Goal: Transaction & Acquisition: Purchase product/service

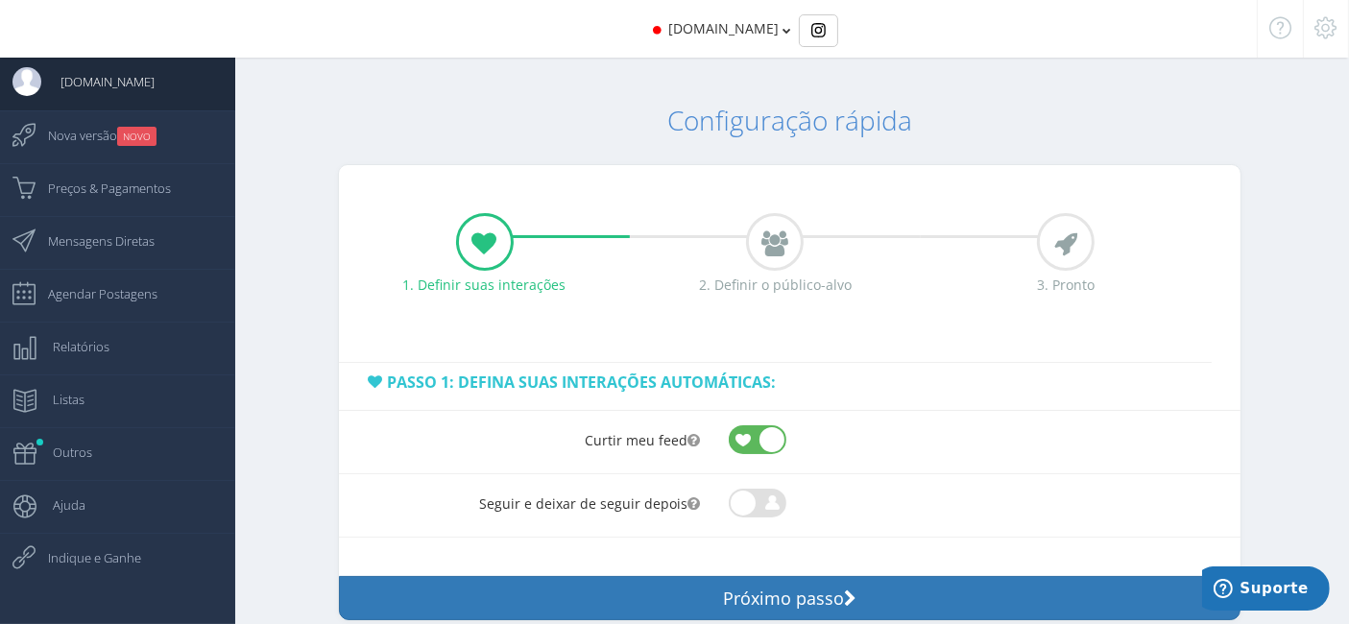
click at [783, 34] on icon at bounding box center [787, 30] width 9 height 13
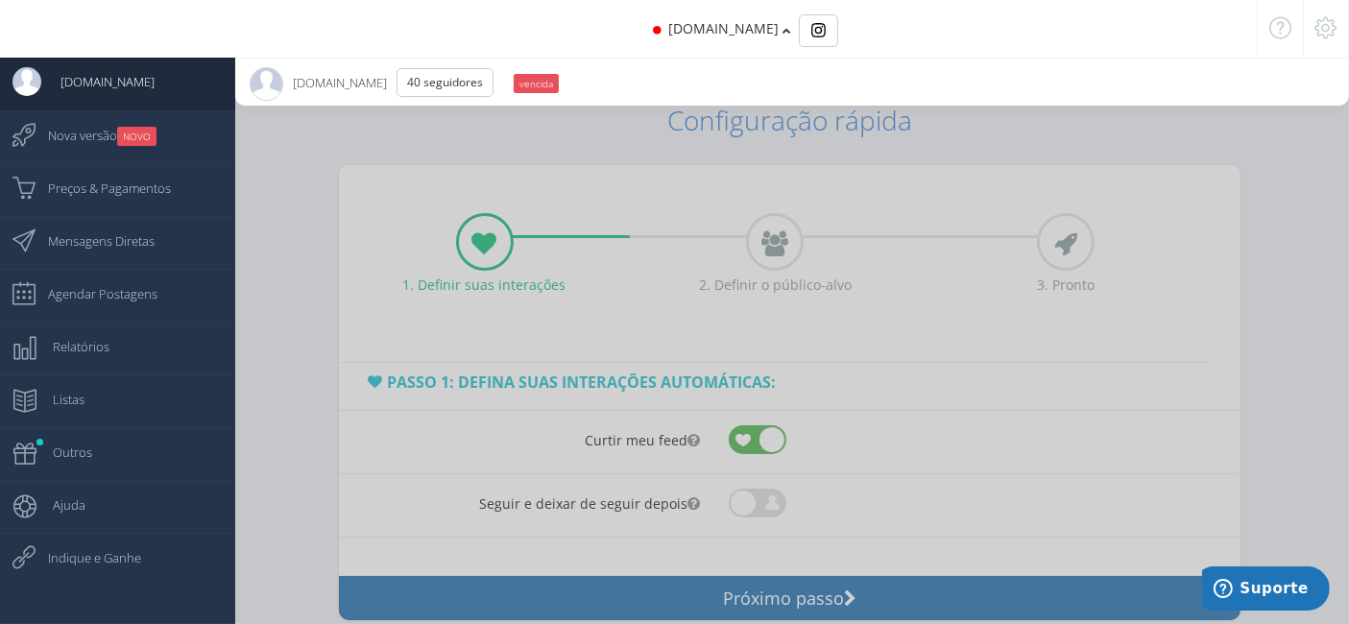
click at [783, 34] on icon at bounding box center [787, 30] width 9 height 13
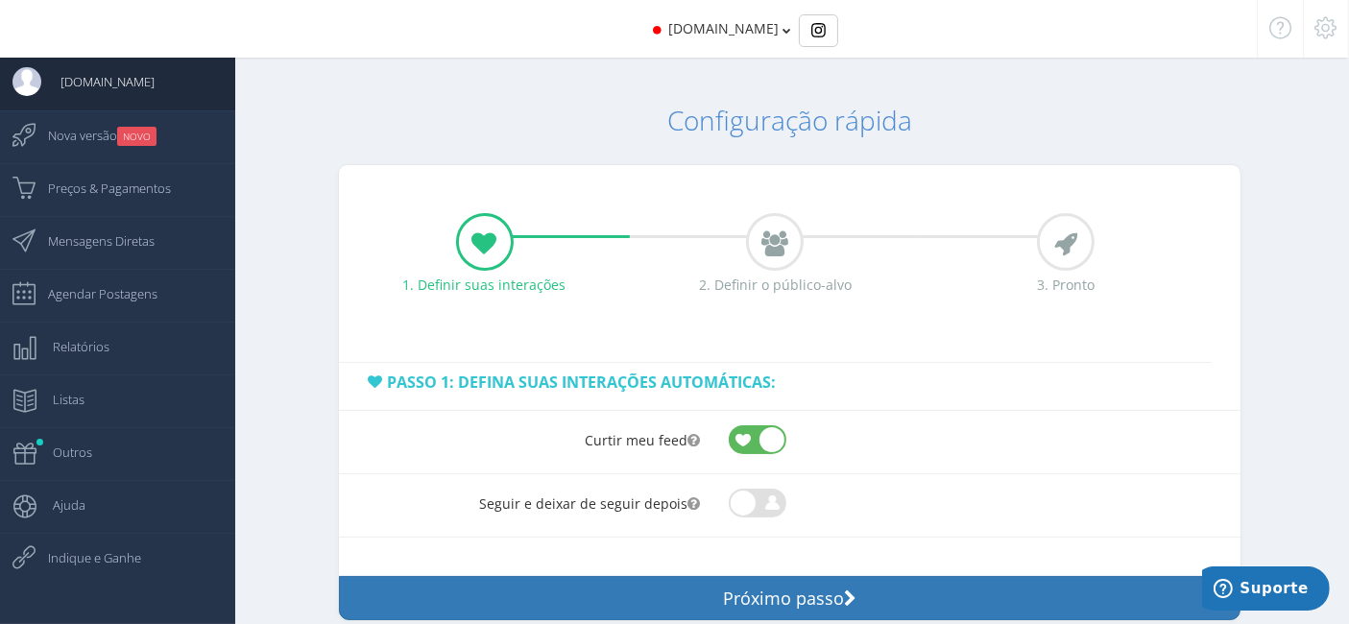
click at [783, 34] on icon at bounding box center [787, 30] width 9 height 13
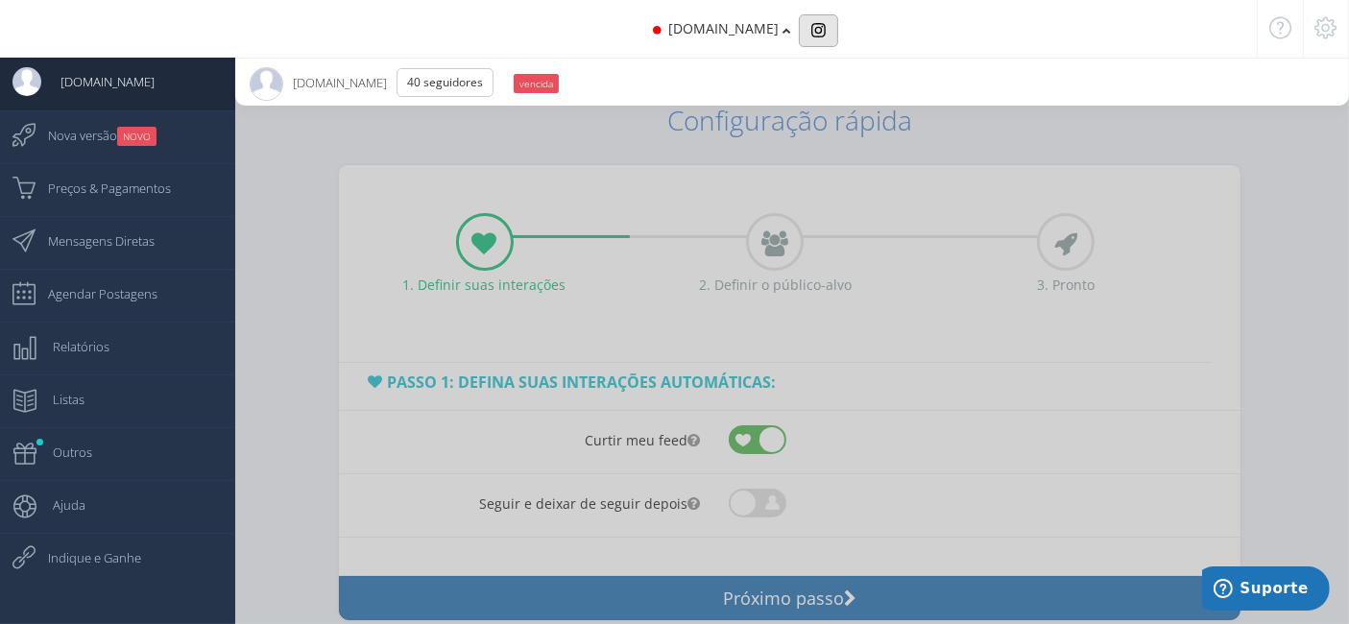
click at [811, 19] on button "Basic example" at bounding box center [818, 30] width 39 height 33
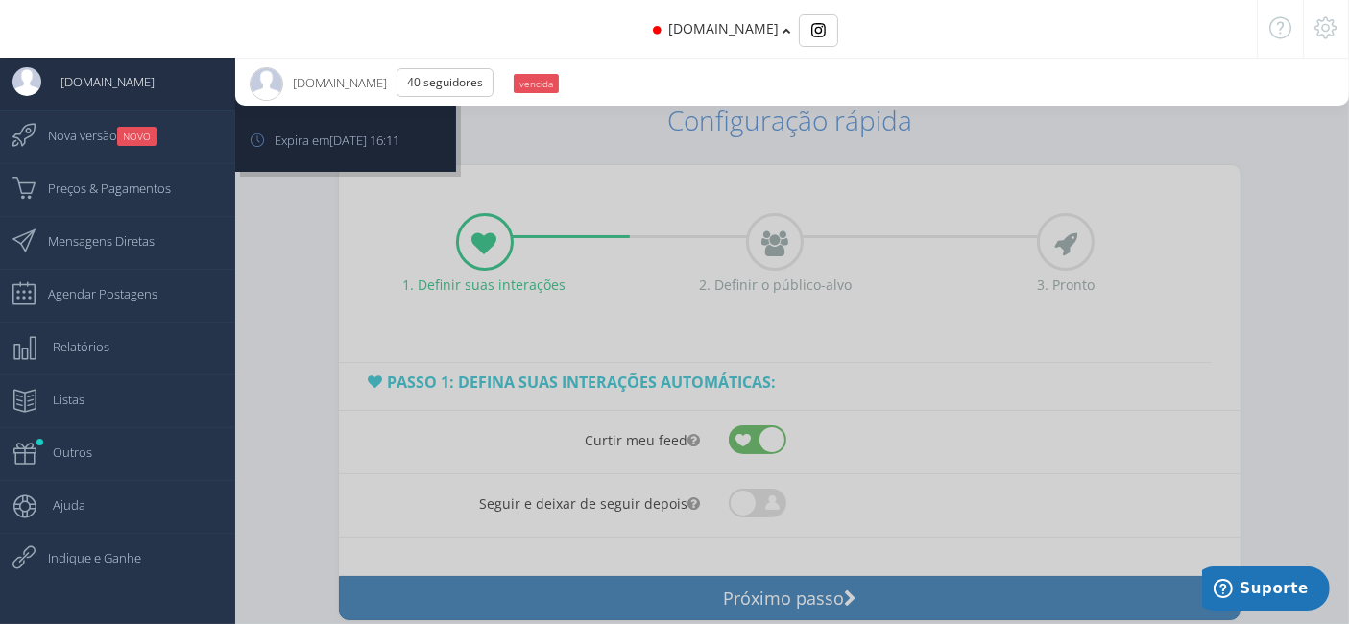
click at [92, 84] on span "[DOMAIN_NAME]" at bounding box center [97, 82] width 113 height 48
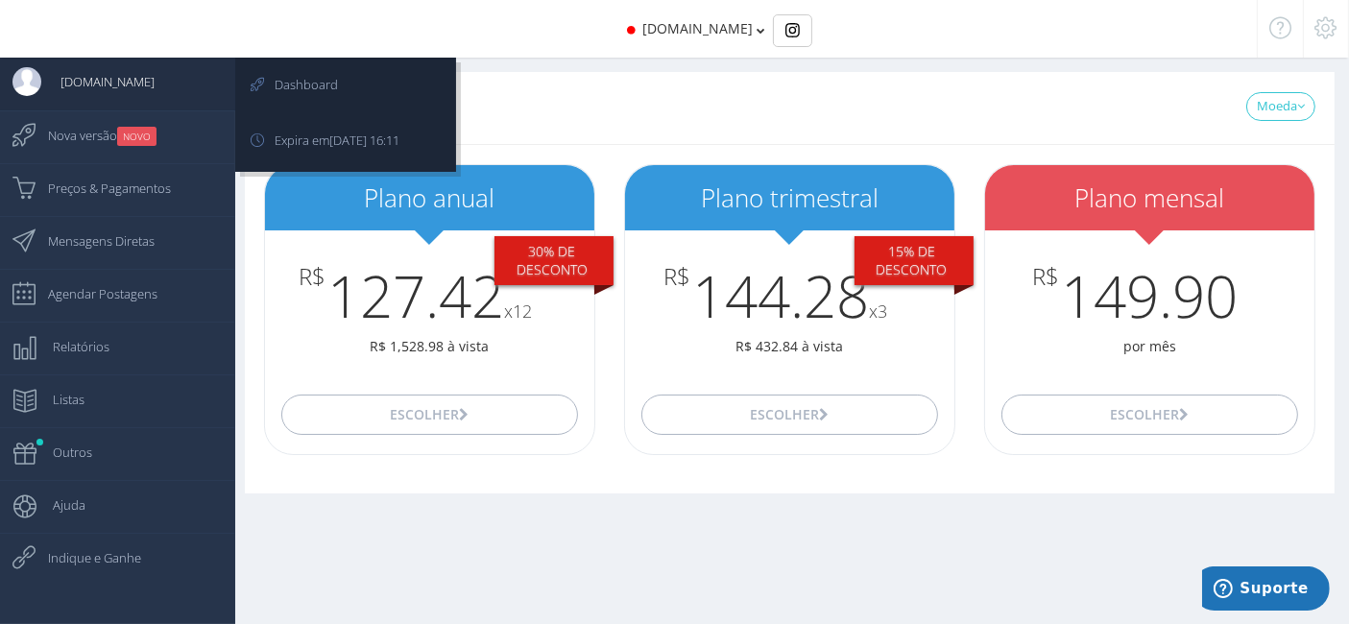
drag, startPoint x: 91, startPoint y: 84, endPoint x: 41, endPoint y: 108, distance: 55.4
click at [41, 108] on link "[DOMAIN_NAME]" at bounding box center [117, 84] width 235 height 53
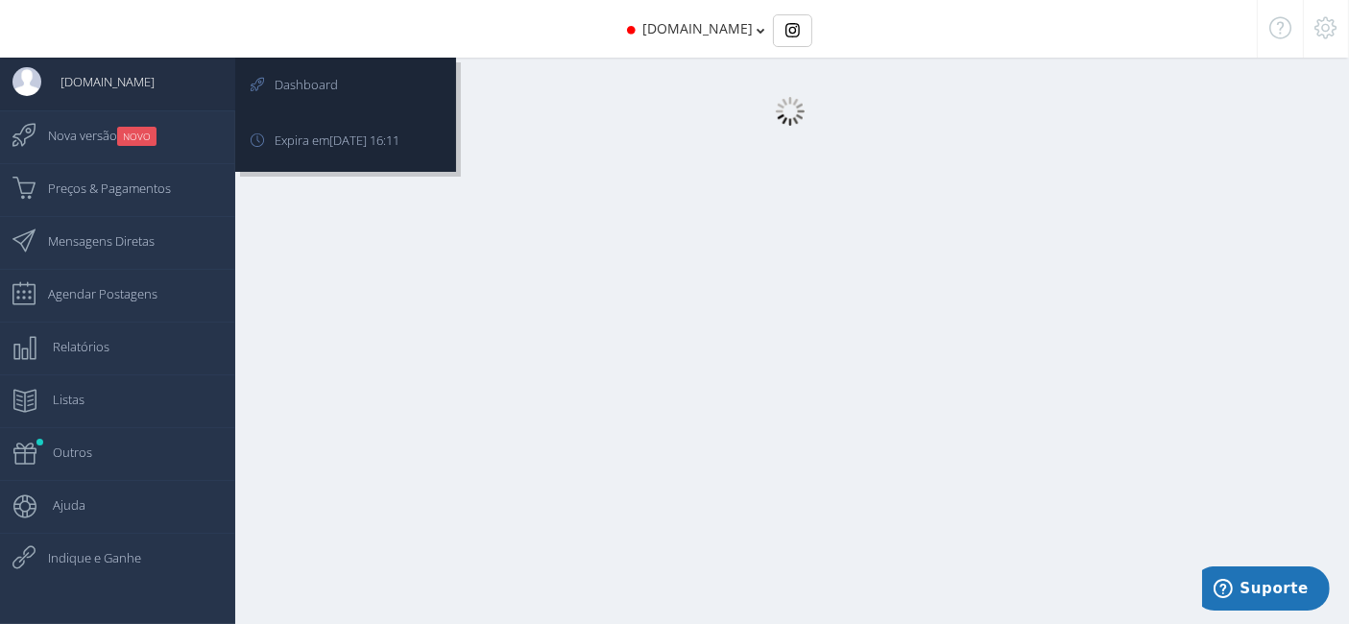
scroll to position [18, 0]
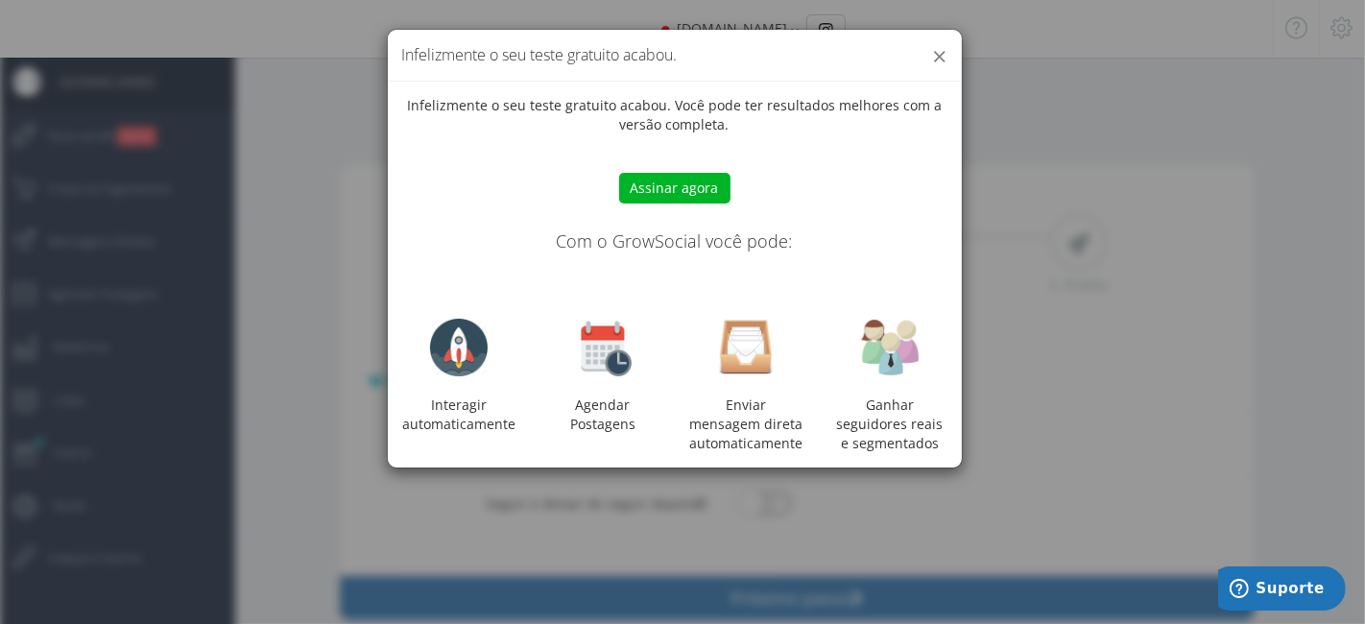
click at [940, 69] on button "×" at bounding box center [940, 56] width 14 height 26
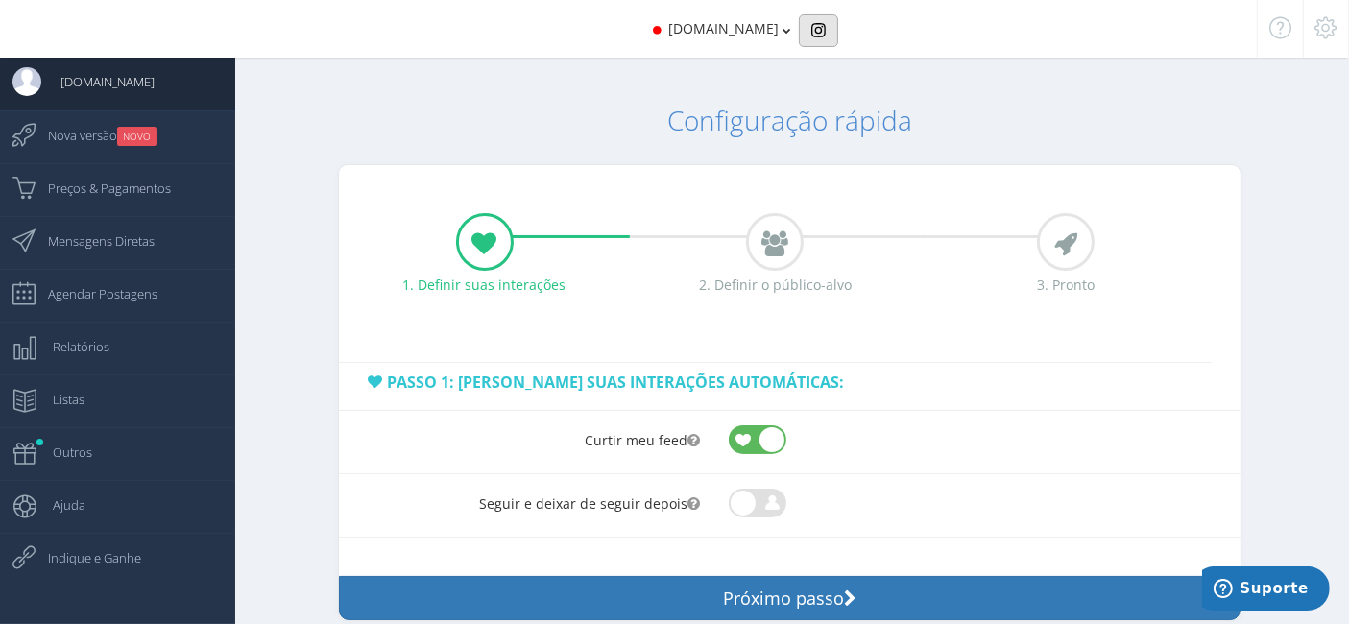
click at [799, 14] on button "Basic example" at bounding box center [818, 30] width 39 height 33
click at [773, 23] on div "[DOMAIN_NAME]" at bounding box center [674, 29] width 1164 height 58
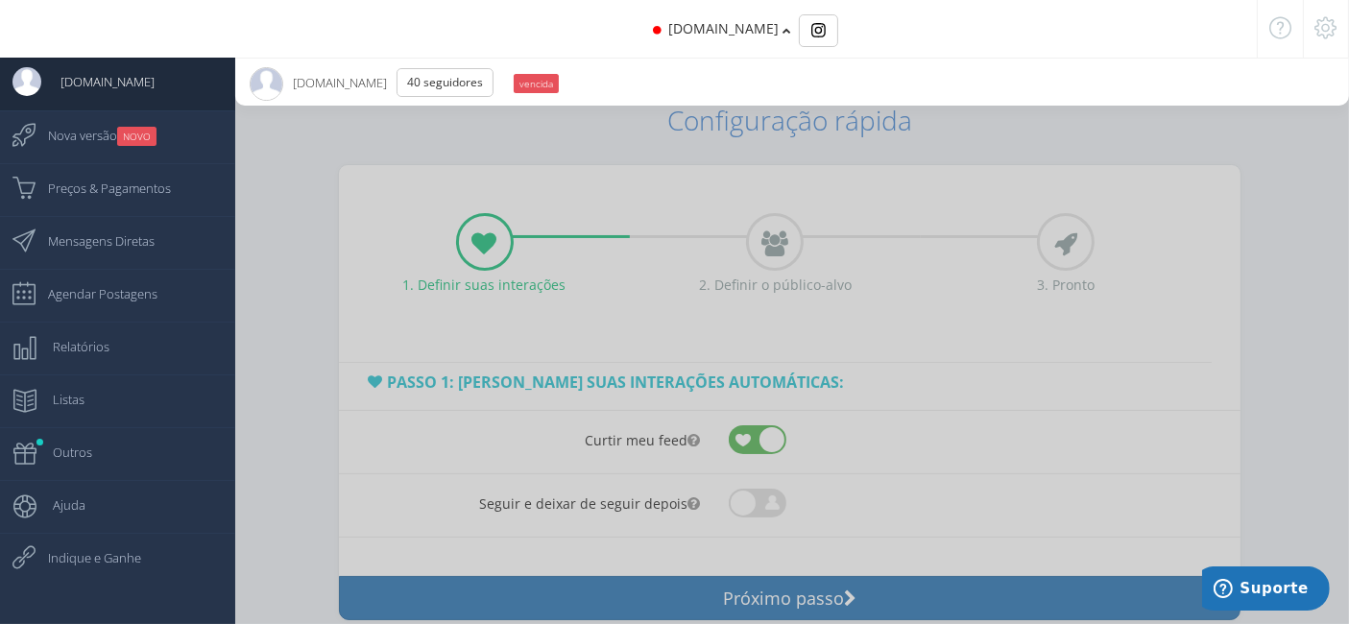
click at [783, 34] on icon at bounding box center [787, 30] width 9 height 13
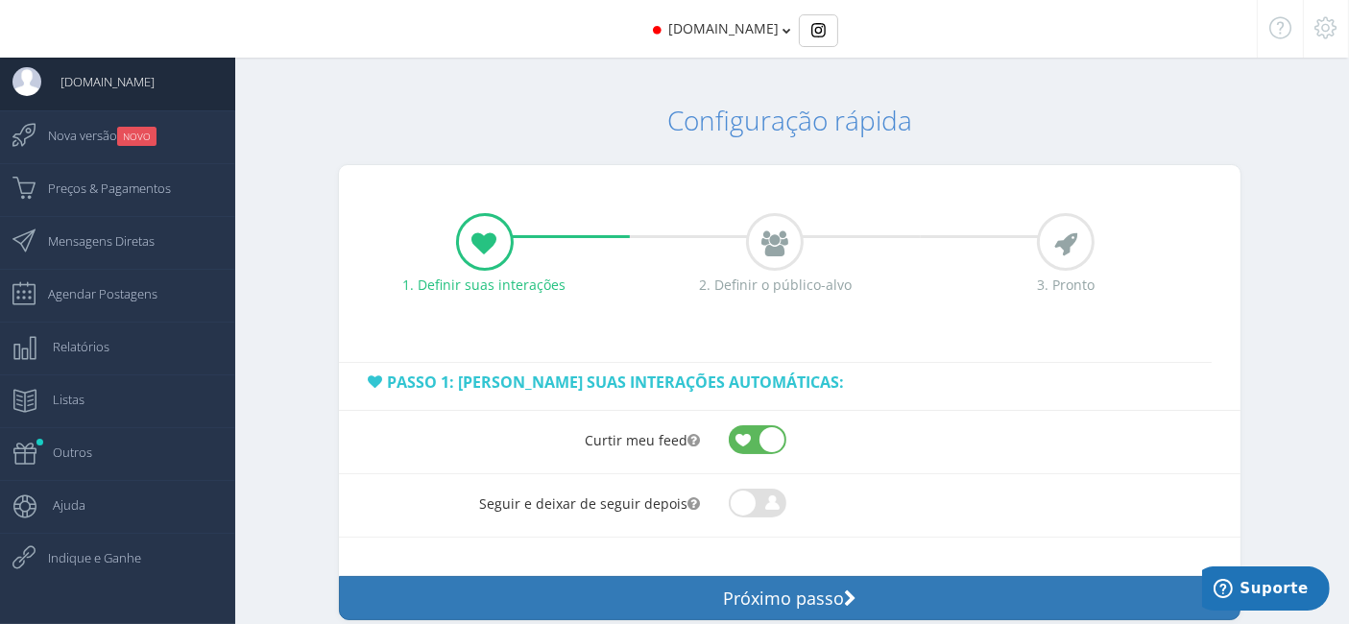
click at [783, 34] on icon at bounding box center [787, 30] width 9 height 13
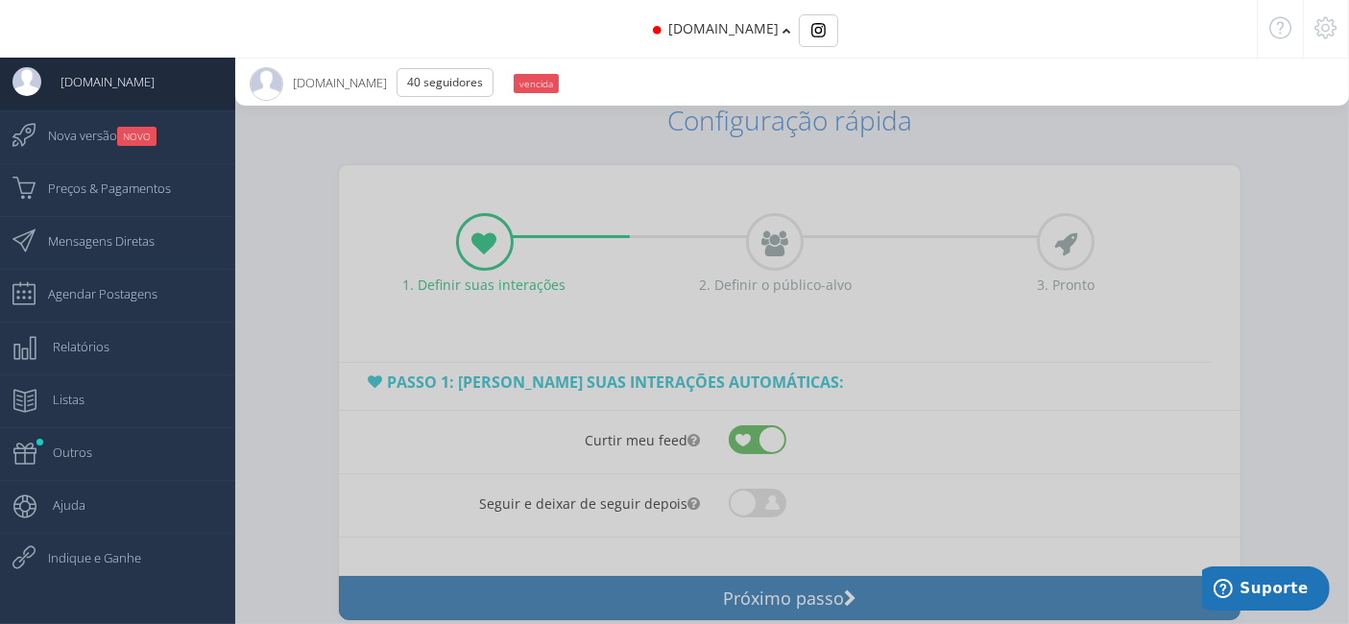
click at [1320, 28] on div at bounding box center [1326, 29] width 46 height 58
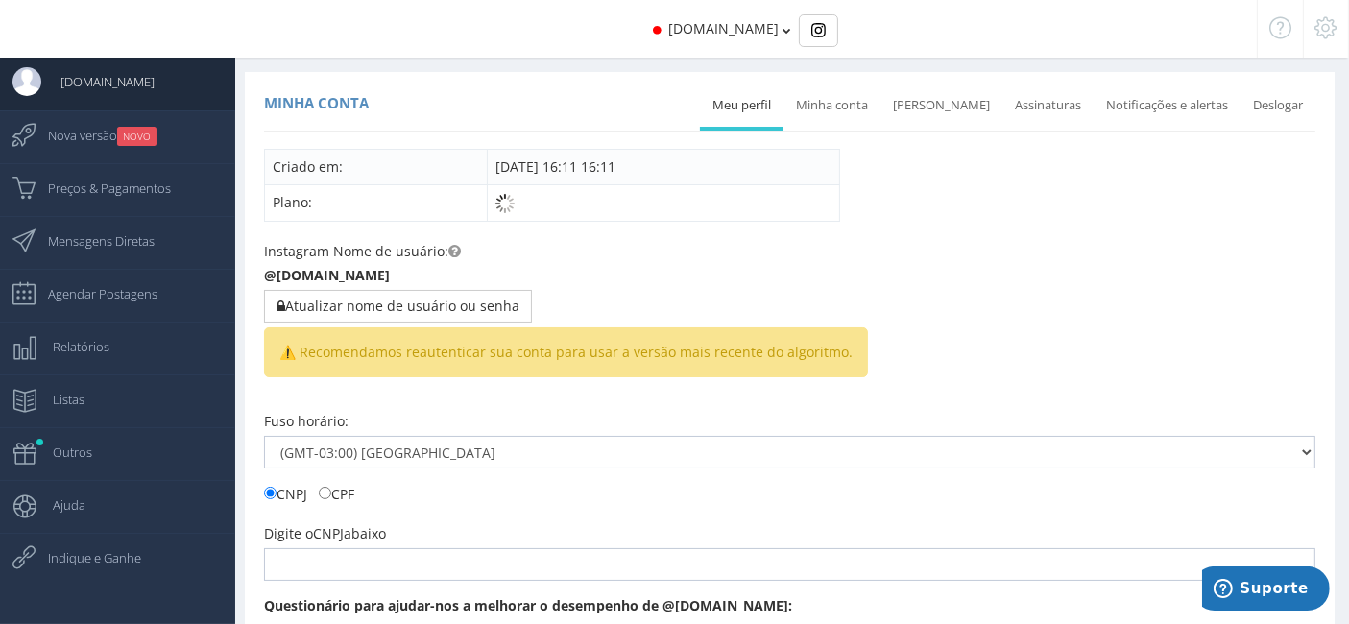
click at [1334, 31] on icon at bounding box center [1326, 27] width 22 height 13
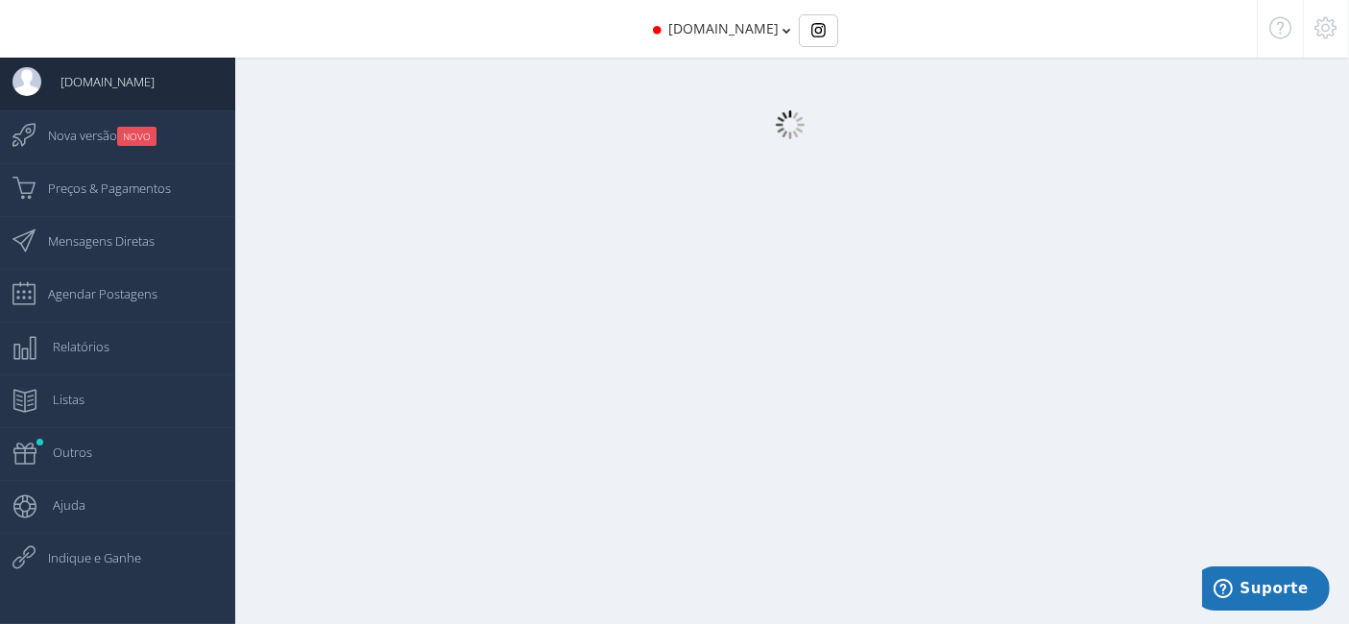
click at [1334, 31] on icon at bounding box center [1326, 27] width 22 height 13
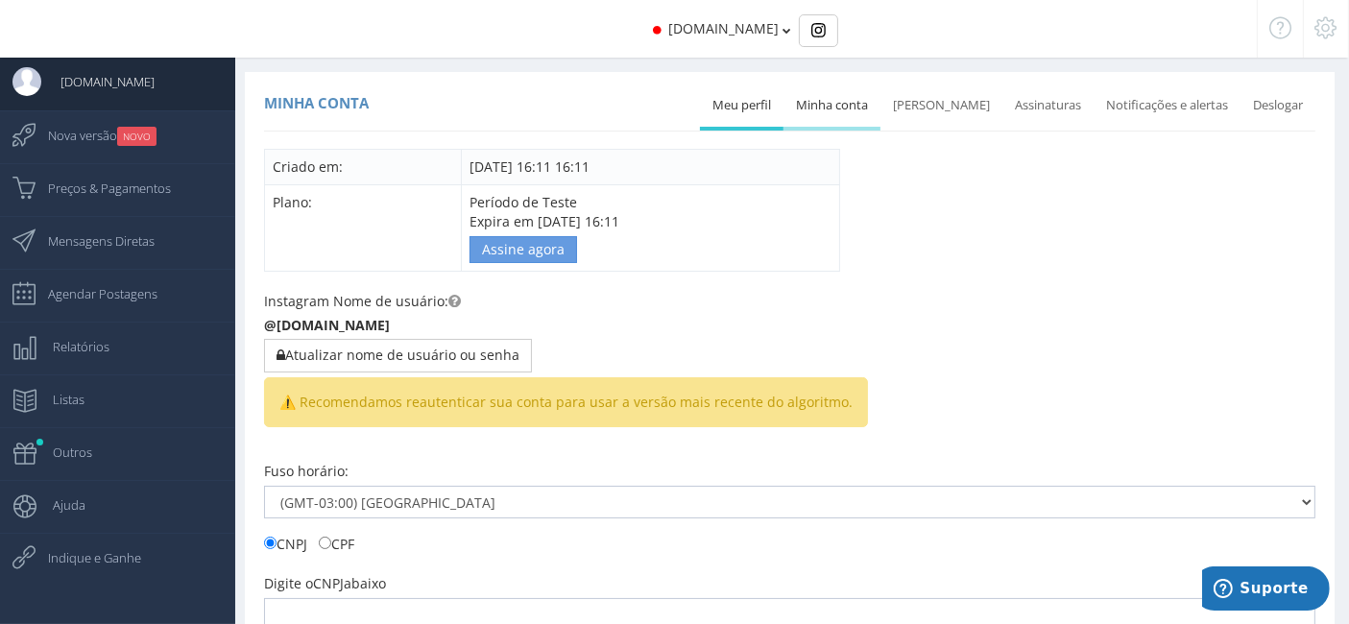
click at [862, 115] on link "Minha conta" at bounding box center [831, 105] width 97 height 42
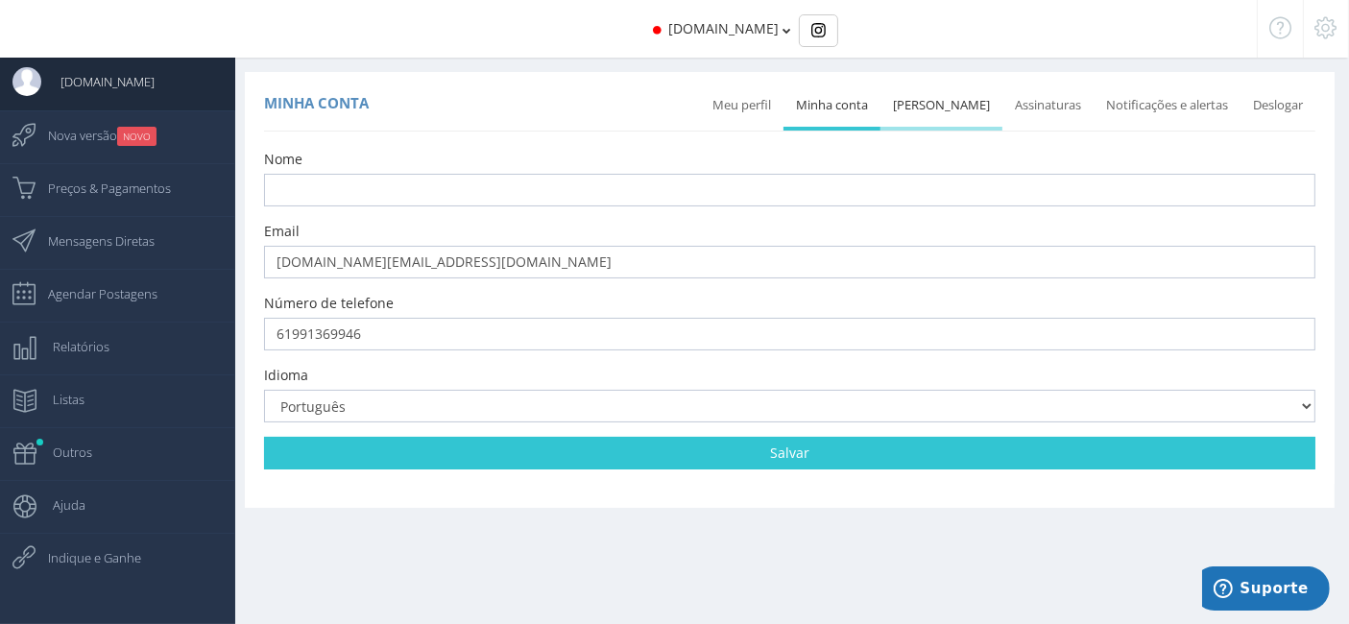
click at [995, 97] on link "[PERSON_NAME]" at bounding box center [941, 105] width 122 height 42
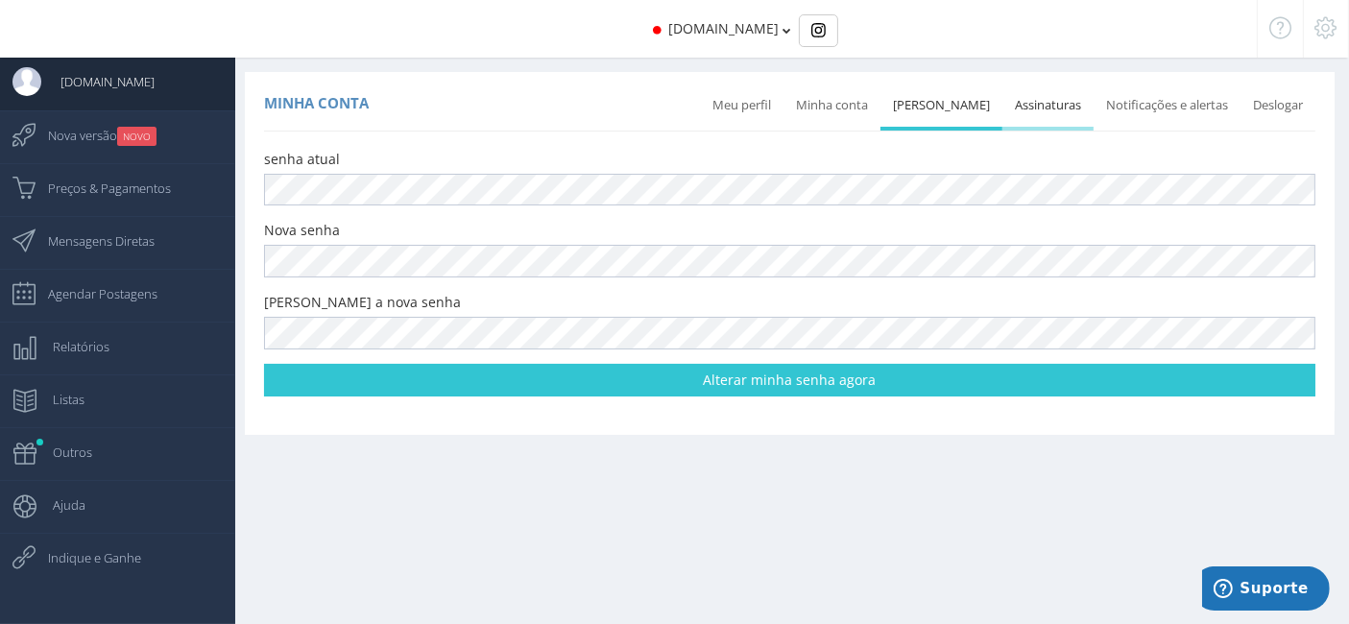
click at [1041, 108] on link "Assinaturas" at bounding box center [1047, 105] width 91 height 42
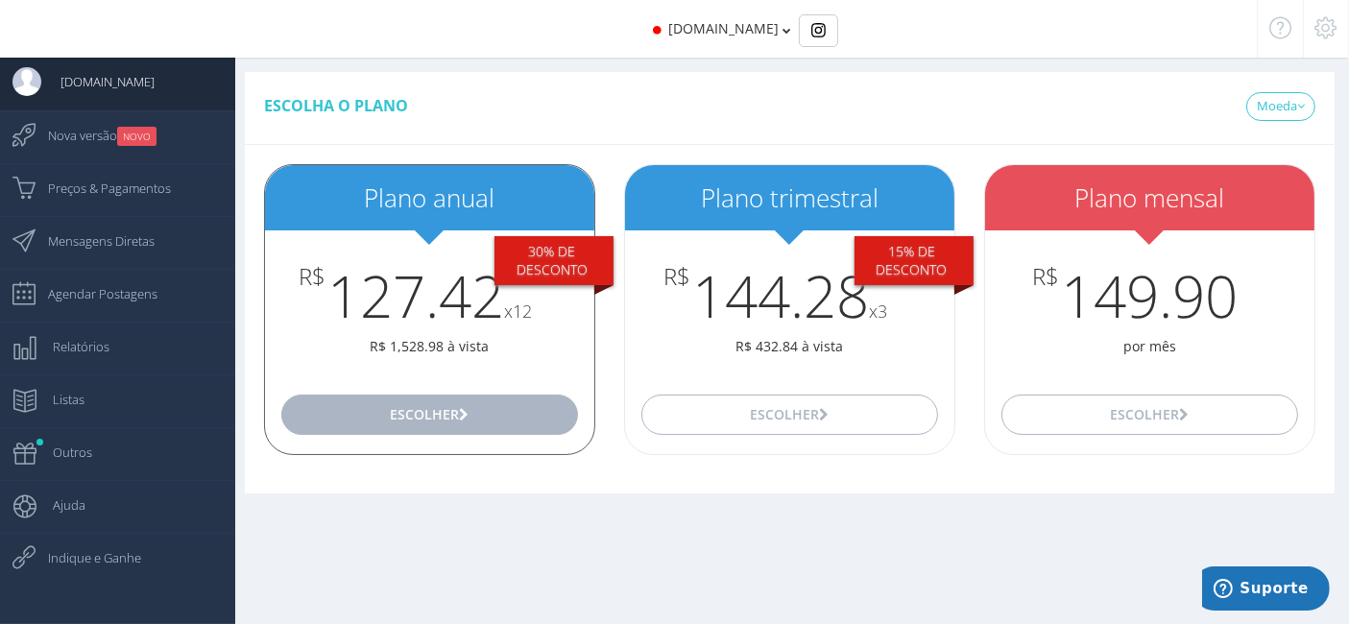
click at [498, 415] on button "Escolher" at bounding box center [429, 415] width 297 height 40
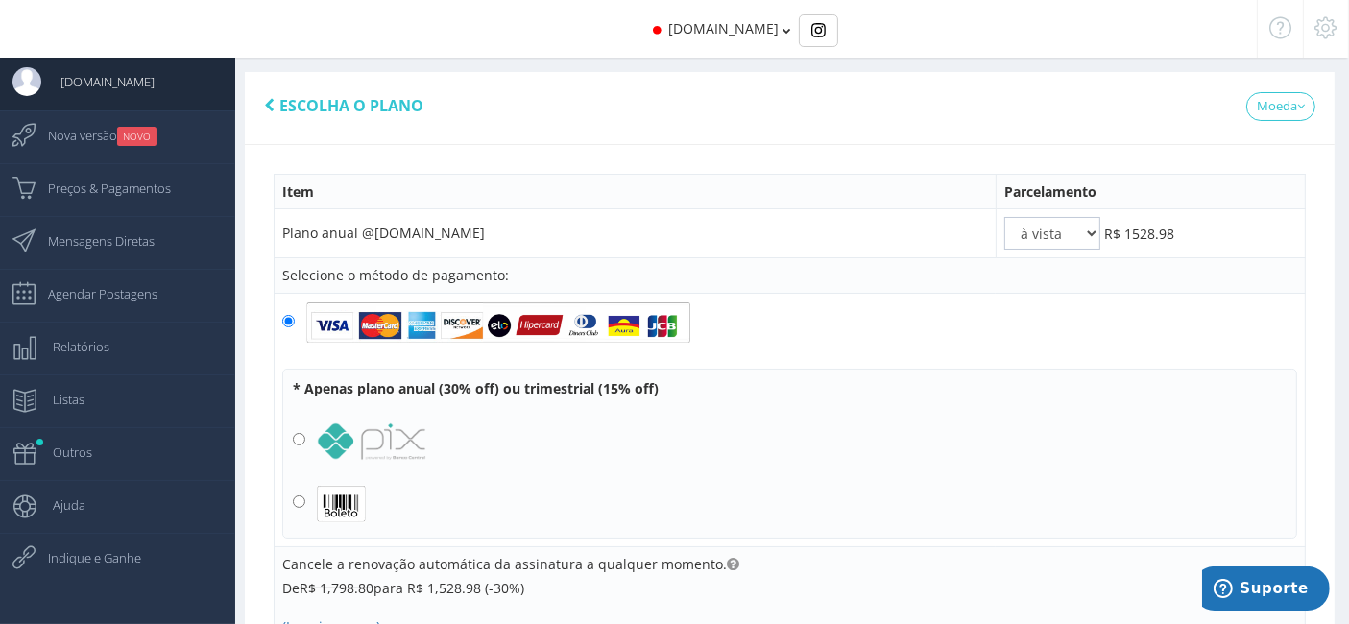
click at [403, 217] on td "Plano anual @mana.fe.es" at bounding box center [636, 233] width 722 height 49
click at [427, 231] on td "Plano anual @mana.fe.es" at bounding box center [636, 233] width 722 height 49
click at [550, 235] on td "Plano anual @mana.fe.es" at bounding box center [636, 233] width 722 height 49
click at [1083, 234] on select "à vista 2x 3x 4x 5x 6x 7x 8x 9x 10x 11x 12x" at bounding box center [1052, 233] width 96 height 33
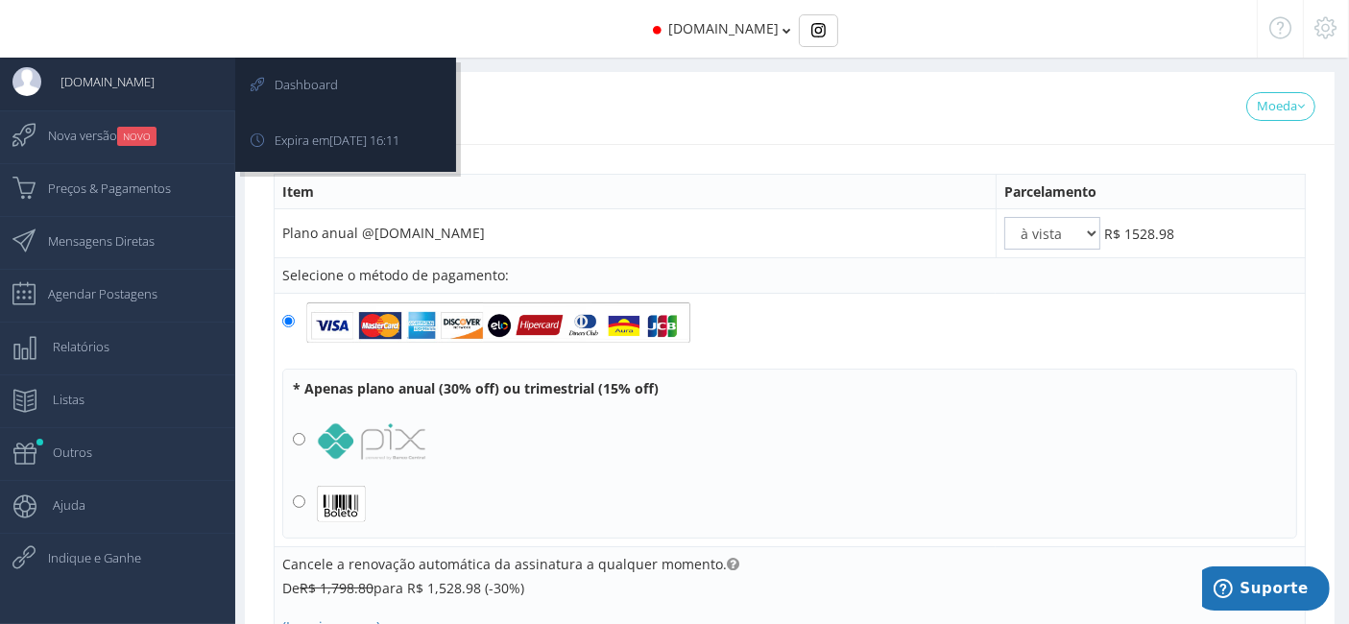
click at [84, 84] on span "[DOMAIN_NAME]" at bounding box center [97, 82] width 113 height 48
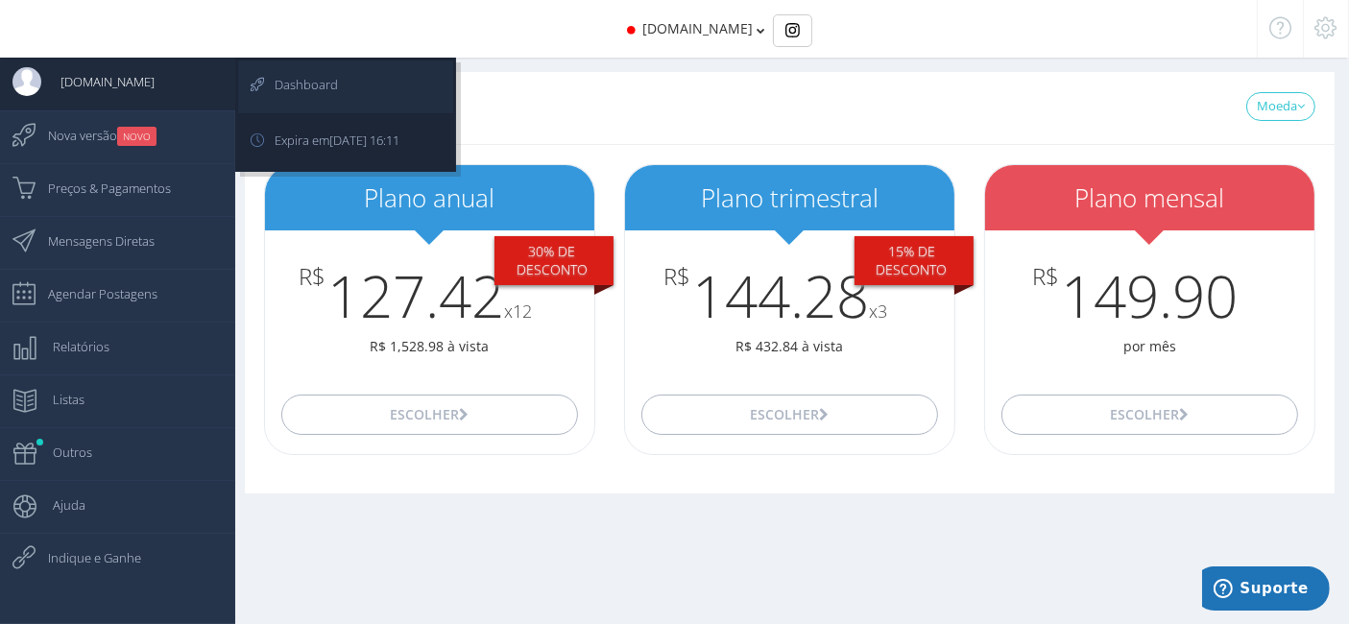
click at [333, 82] on span "Dashboard" at bounding box center [297, 84] width 83 height 48
click at [115, 84] on span "[DOMAIN_NAME]" at bounding box center [97, 82] width 113 height 48
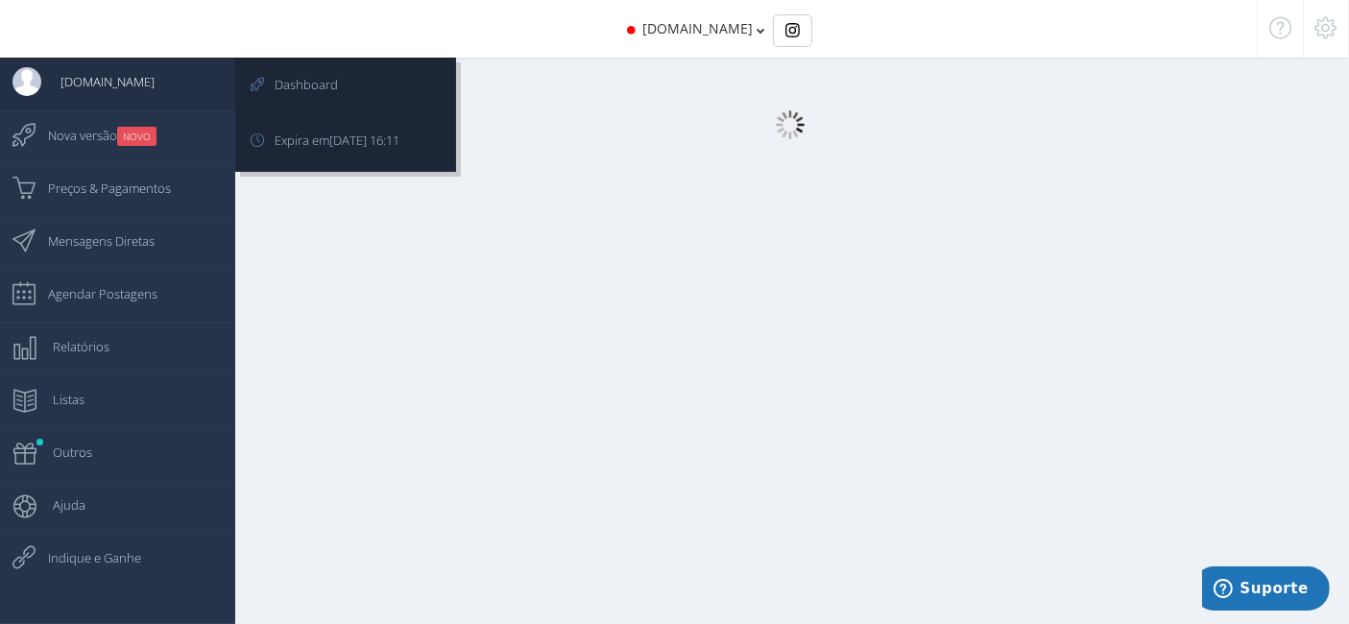
click at [2, 90] on icon at bounding box center [20, 77] width 41 height 38
click at [27, 73] on img at bounding box center [26, 81] width 29 height 29
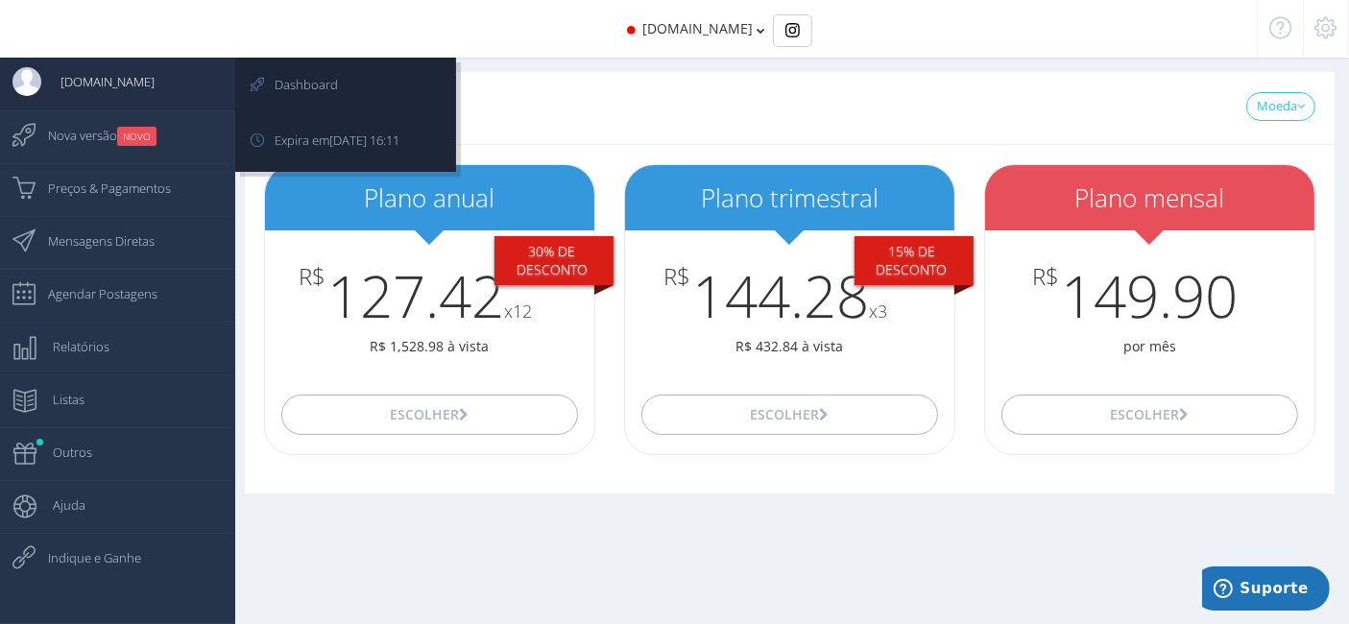
click at [27, 73] on img at bounding box center [26, 81] width 29 height 29
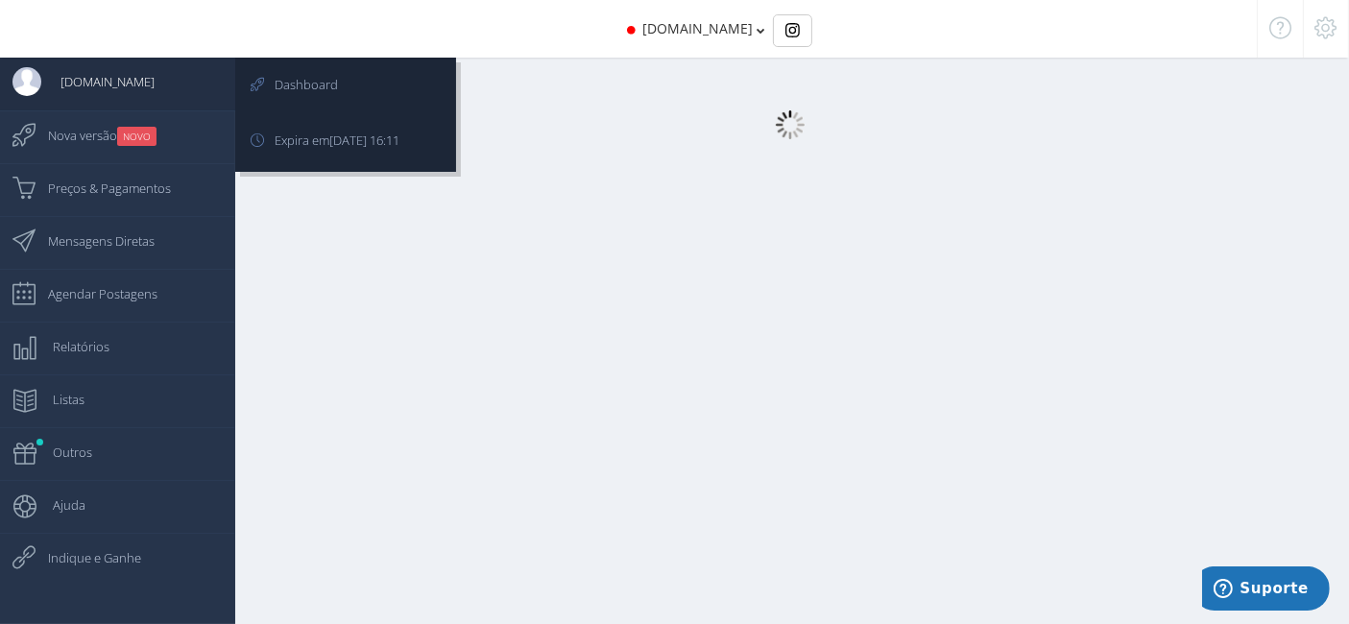
click at [27, 73] on img at bounding box center [26, 81] width 29 height 29
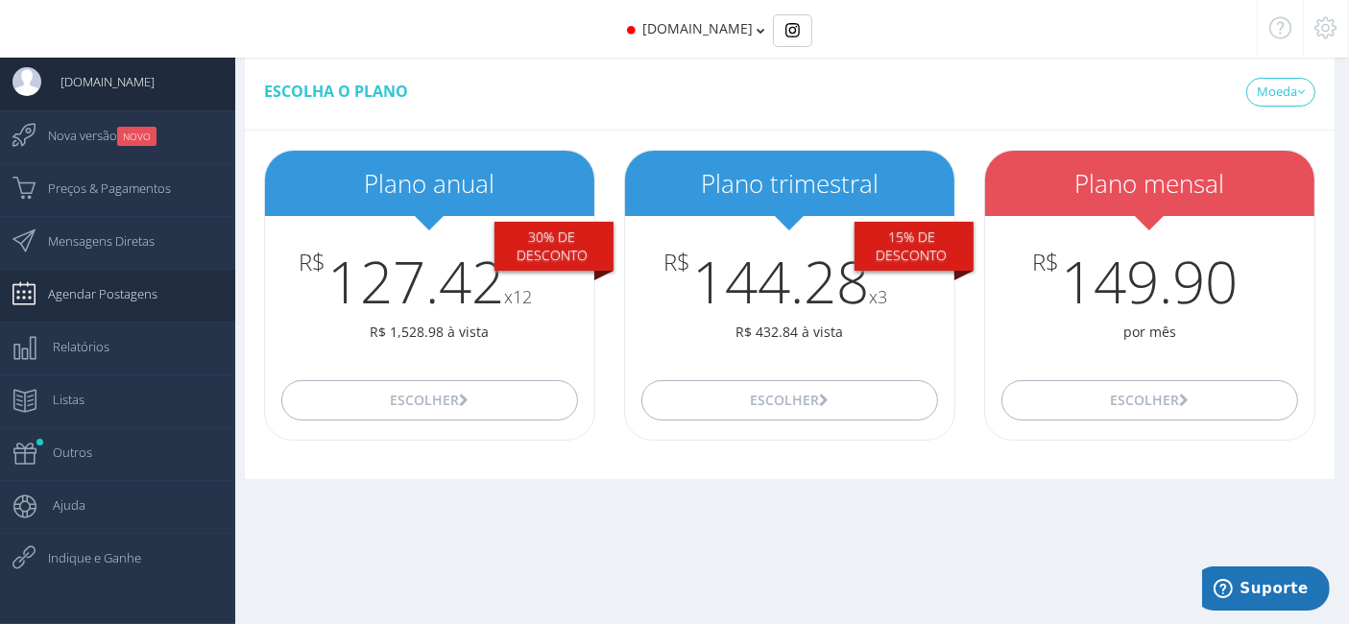
scroll to position [18, 0]
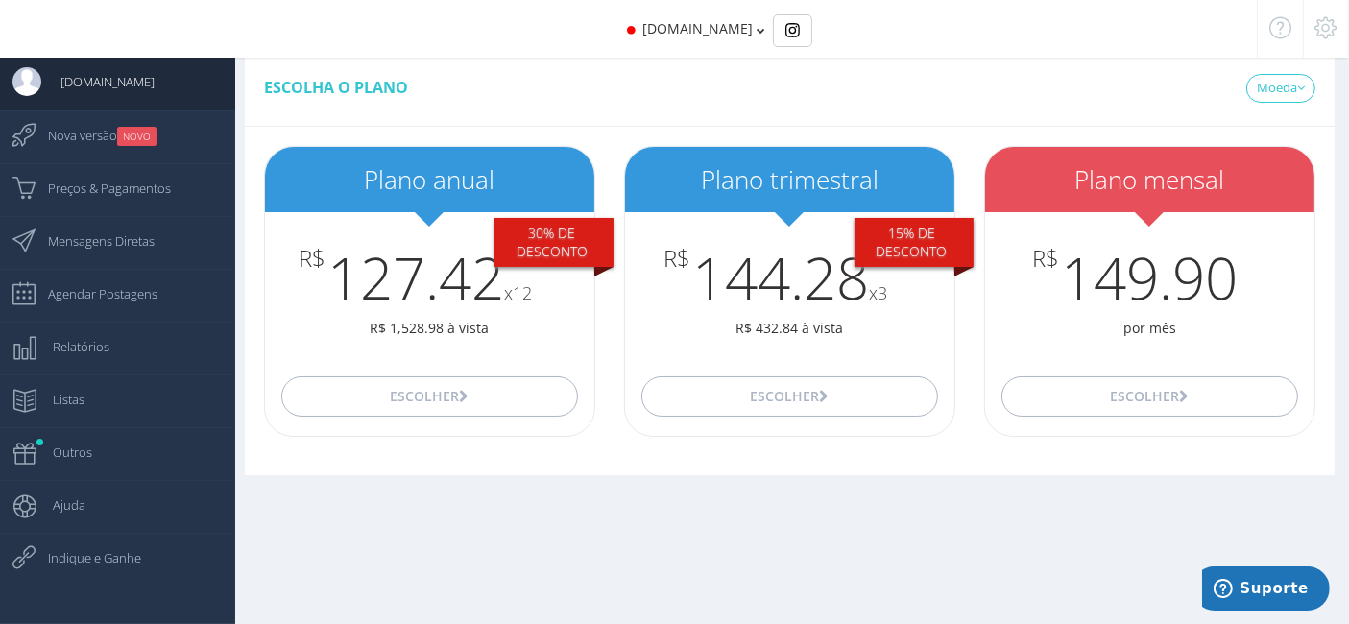
click at [1289, 602] on button "Suporte" at bounding box center [1259, 587] width 137 height 44
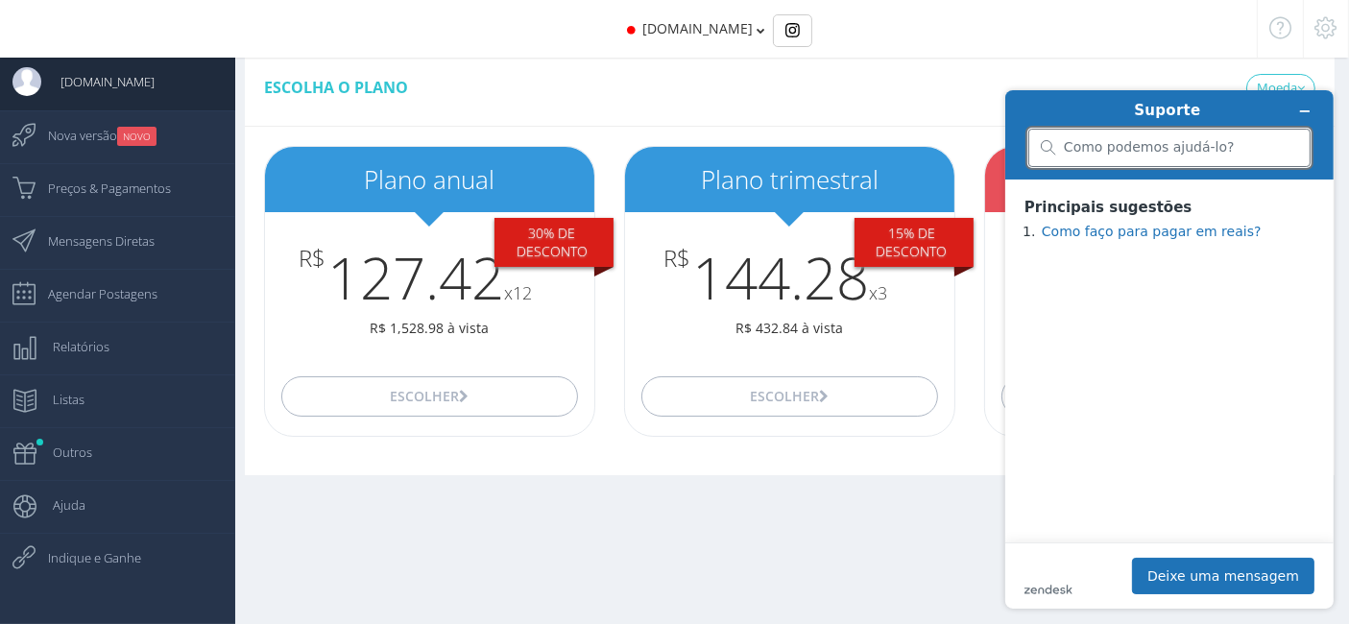
click at [1117, 151] on input "search" at bounding box center [1180, 146] width 234 height 17
type input "logout"
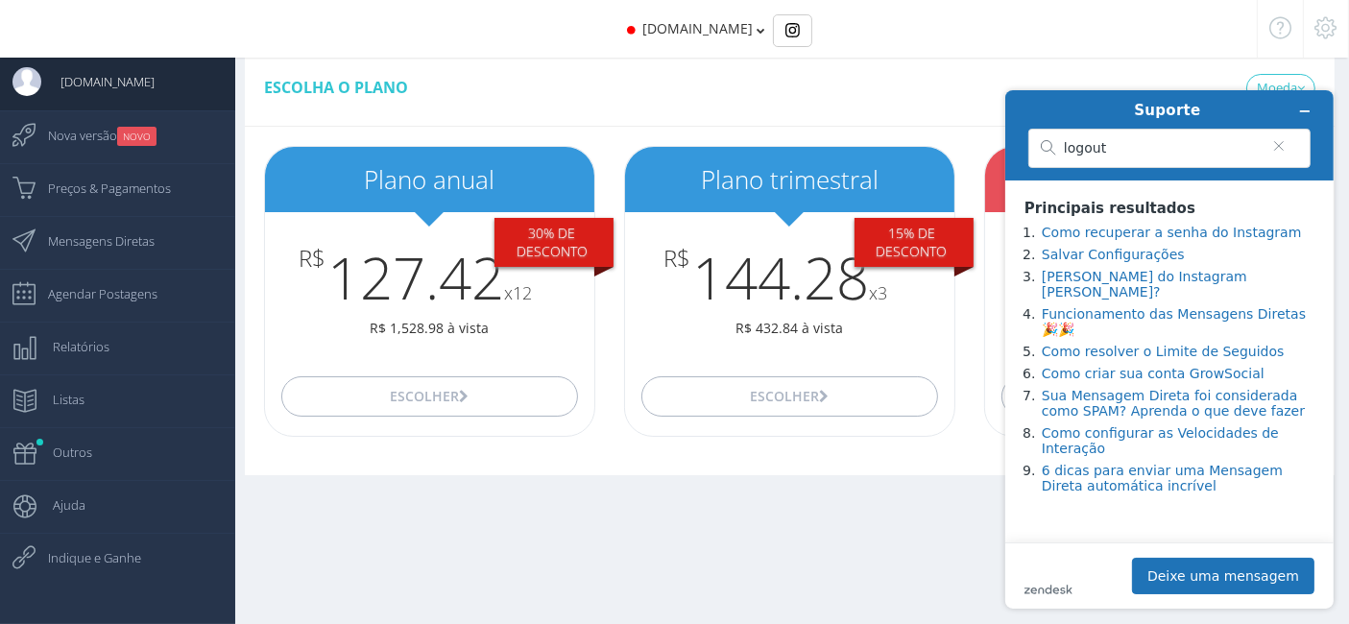
click at [669, 478] on div "Escolha o plano Moeda USD BRL" at bounding box center [789, 276] width 1118 height 445
click at [1306, 106] on icon "Minimizar widget" at bounding box center [1303, 110] width 13 height 13
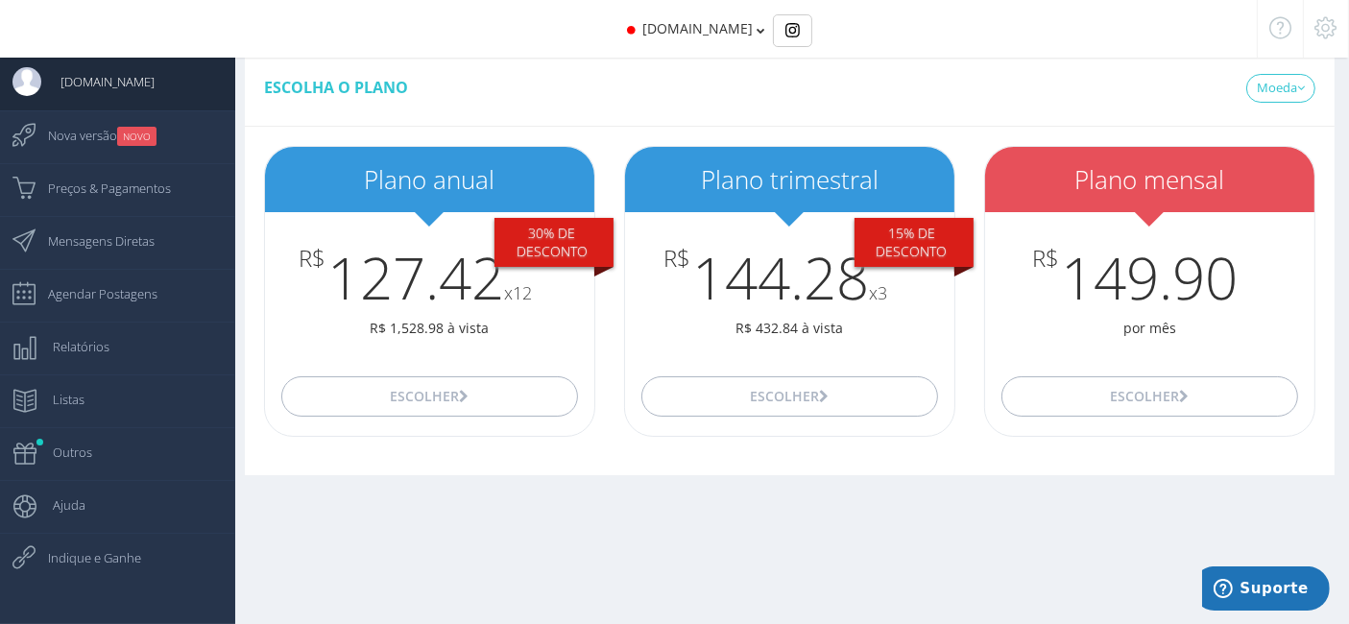
click at [1328, 29] on icon at bounding box center [1326, 27] width 22 height 13
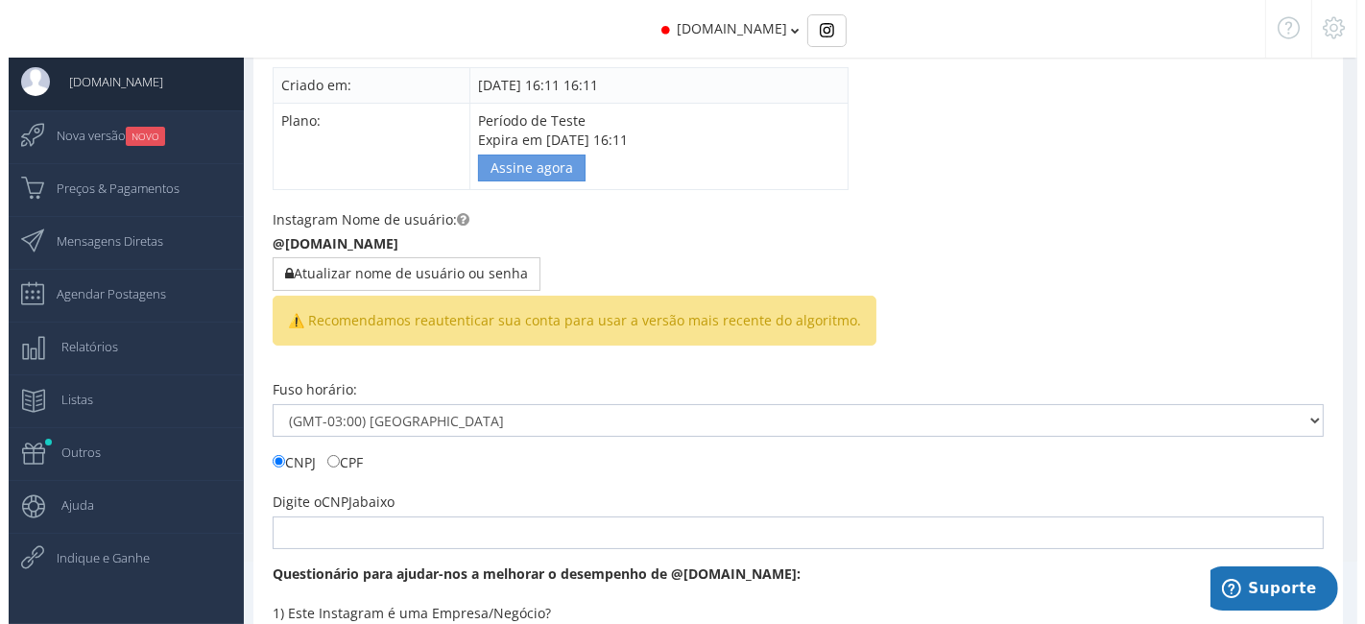
scroll to position [125, 0]
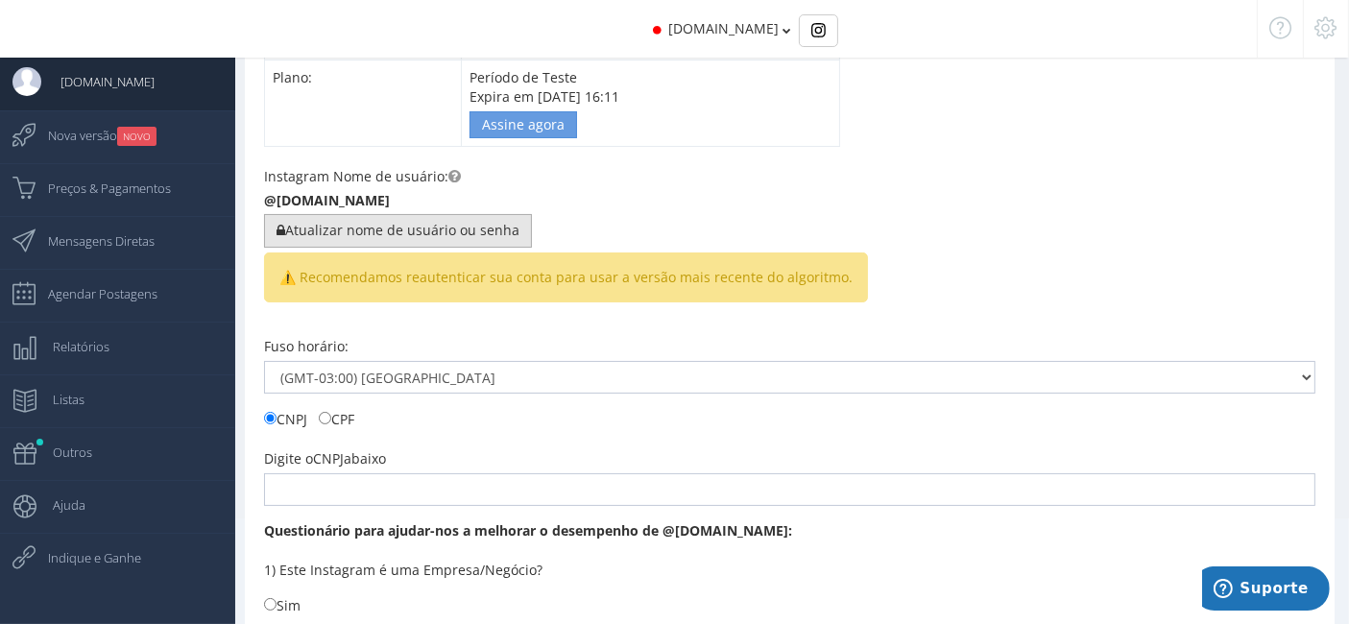
click at [318, 214] on button "Atualizar nome de usuário ou senha" at bounding box center [398, 230] width 268 height 33
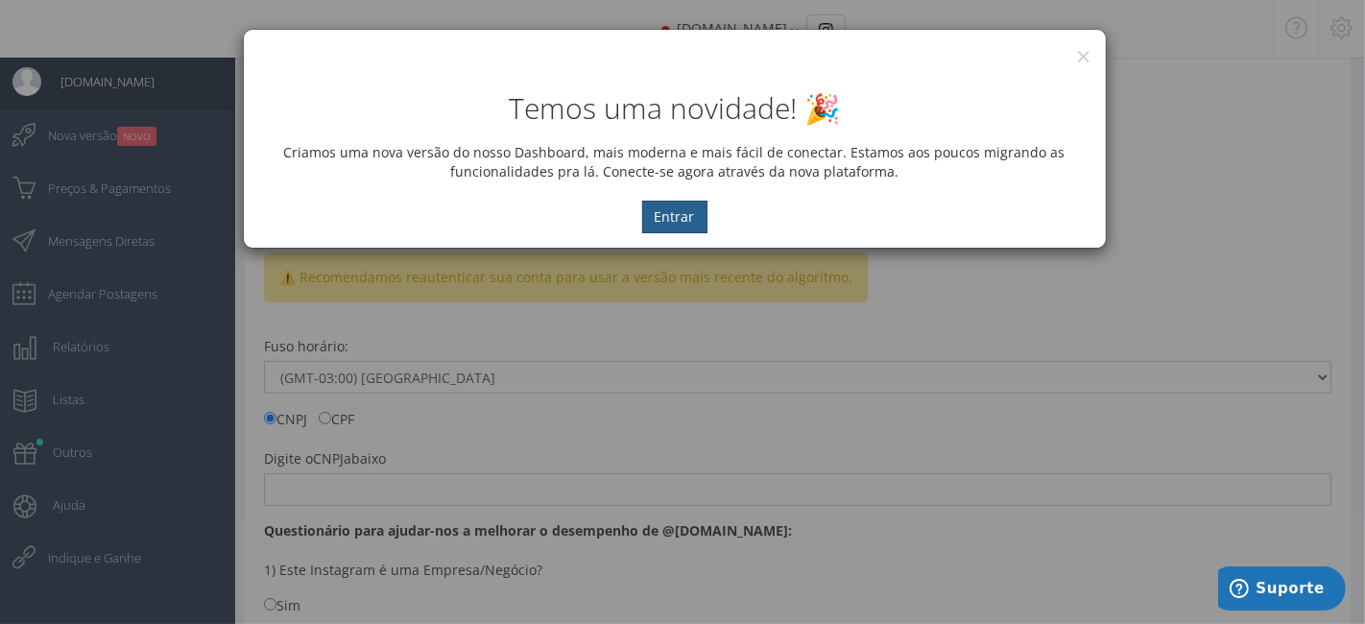
click at [686, 220] on button "Entrar" at bounding box center [674, 217] width 65 height 33
click at [670, 221] on button "Entrar" at bounding box center [674, 217] width 65 height 33
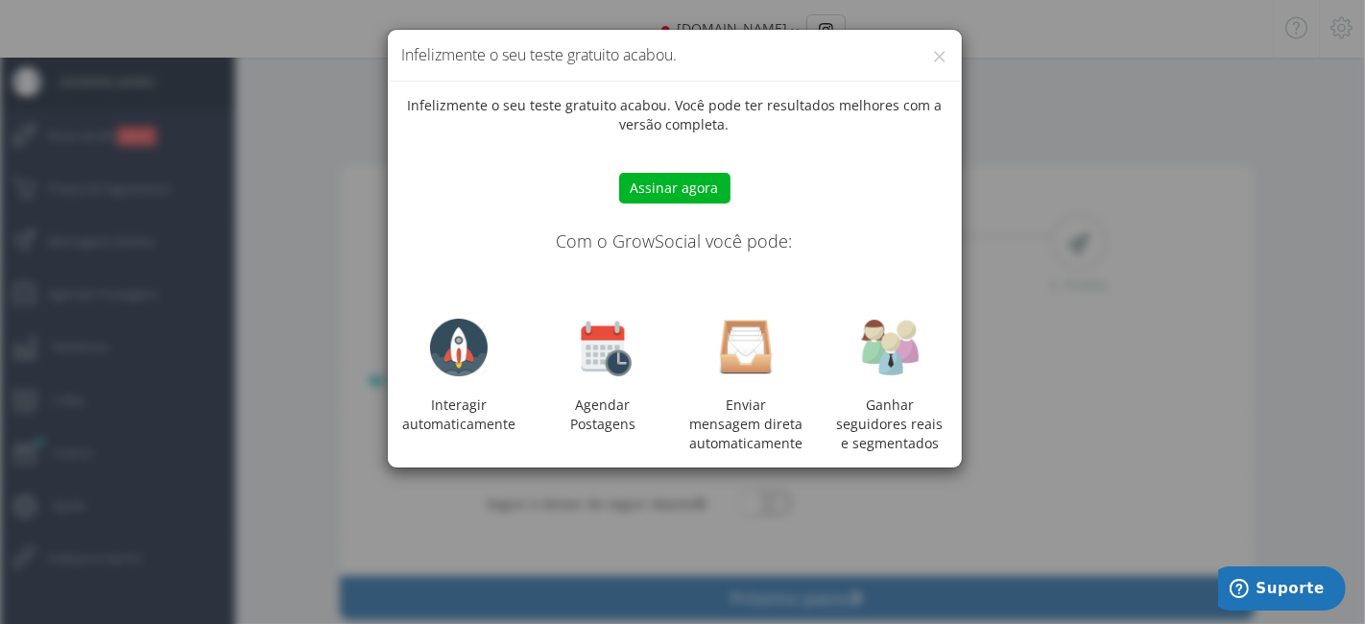
click at [926, 61] on h4 "Infelizmente o seu teste gratuito acabou." at bounding box center [674, 55] width 545 height 22
click at [949, 57] on div "× Infelizmente o seu teste gratuito acabou." at bounding box center [675, 56] width 574 height 52
click at [947, 52] on div "× Infelizmente o seu teste gratuito acabou." at bounding box center [675, 56] width 574 height 52
click at [942, 52] on button "×" at bounding box center [940, 56] width 14 height 26
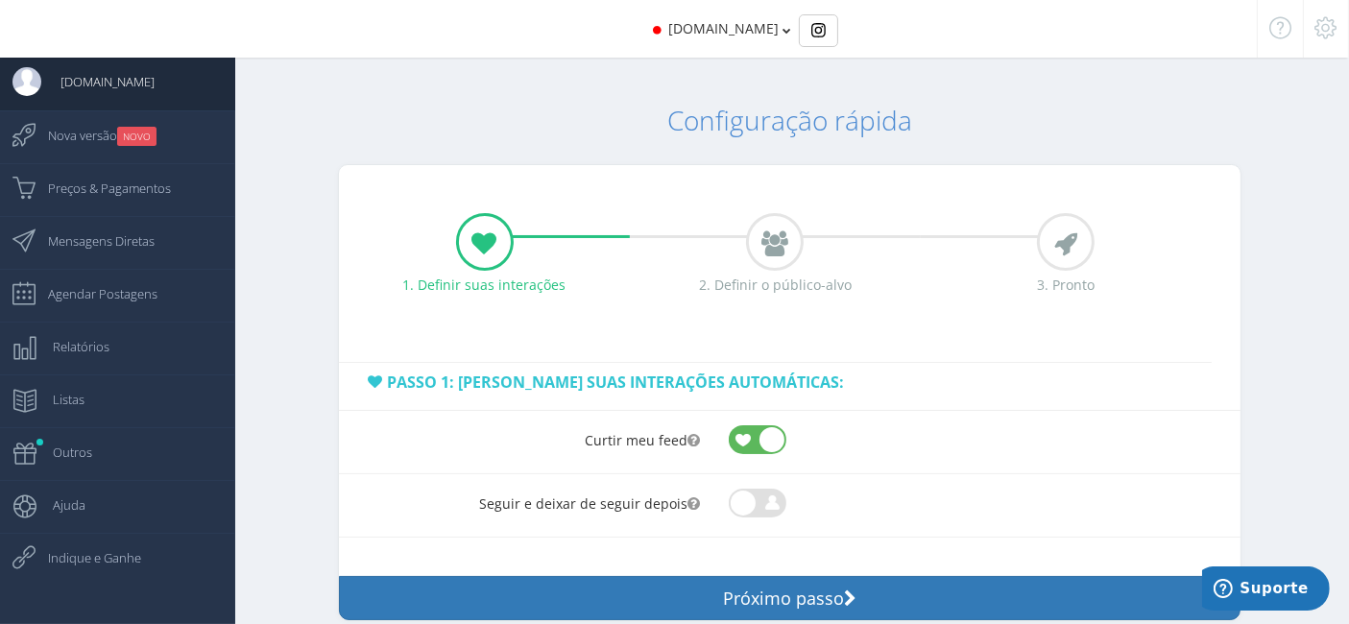
click at [759, 19] on div "[DOMAIN_NAME]" at bounding box center [674, 29] width 1164 height 58
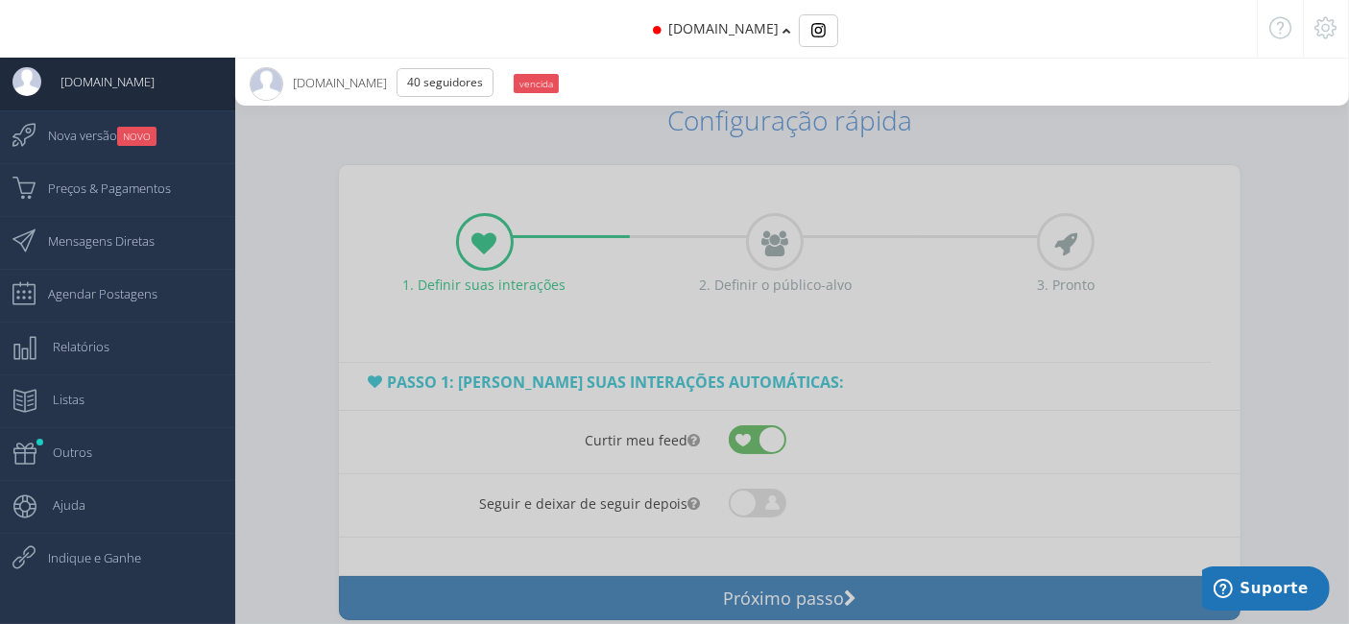
click at [765, 21] on div "[DOMAIN_NAME]" at bounding box center [674, 29] width 1164 height 58
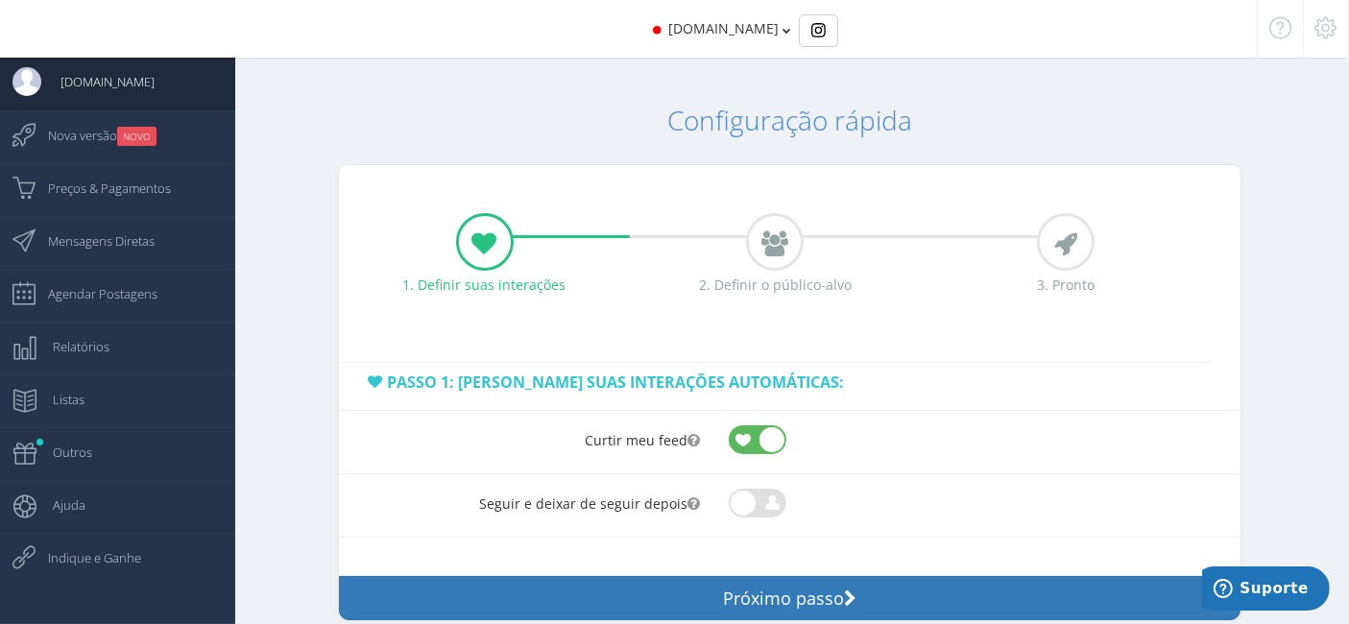
click at [765, 21] on div "[DOMAIN_NAME]" at bounding box center [674, 29] width 1164 height 58
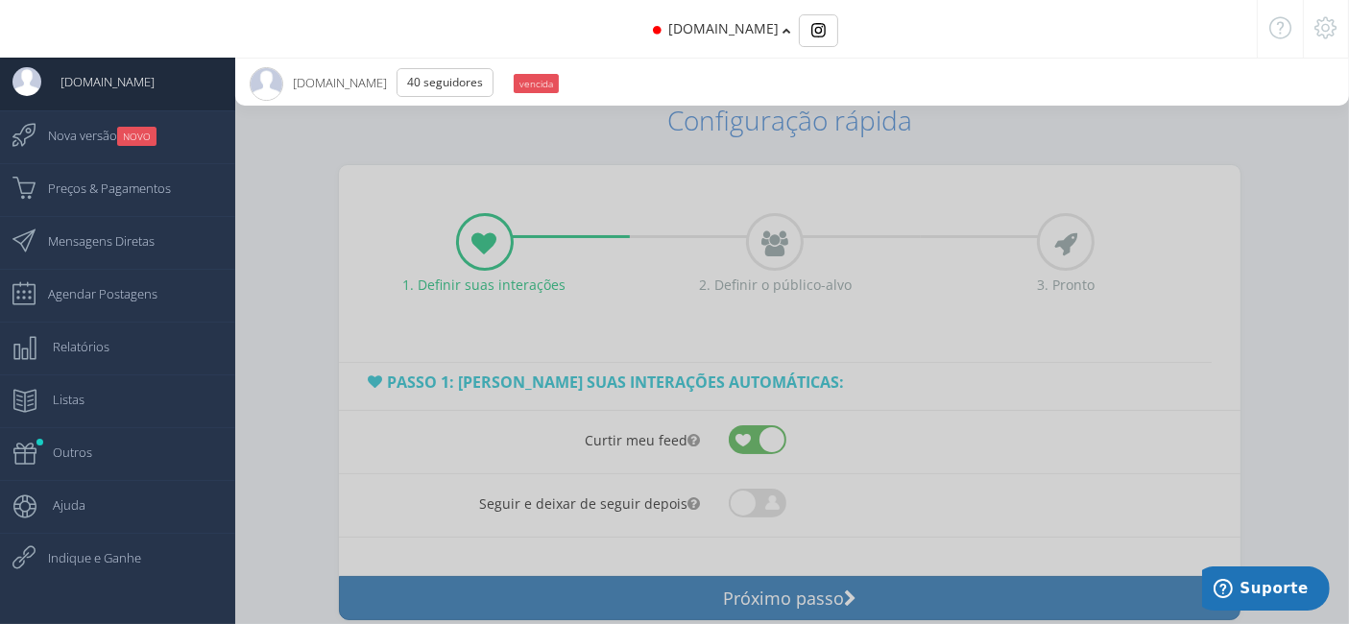
click at [765, 21] on div "[DOMAIN_NAME]" at bounding box center [674, 29] width 1164 height 58
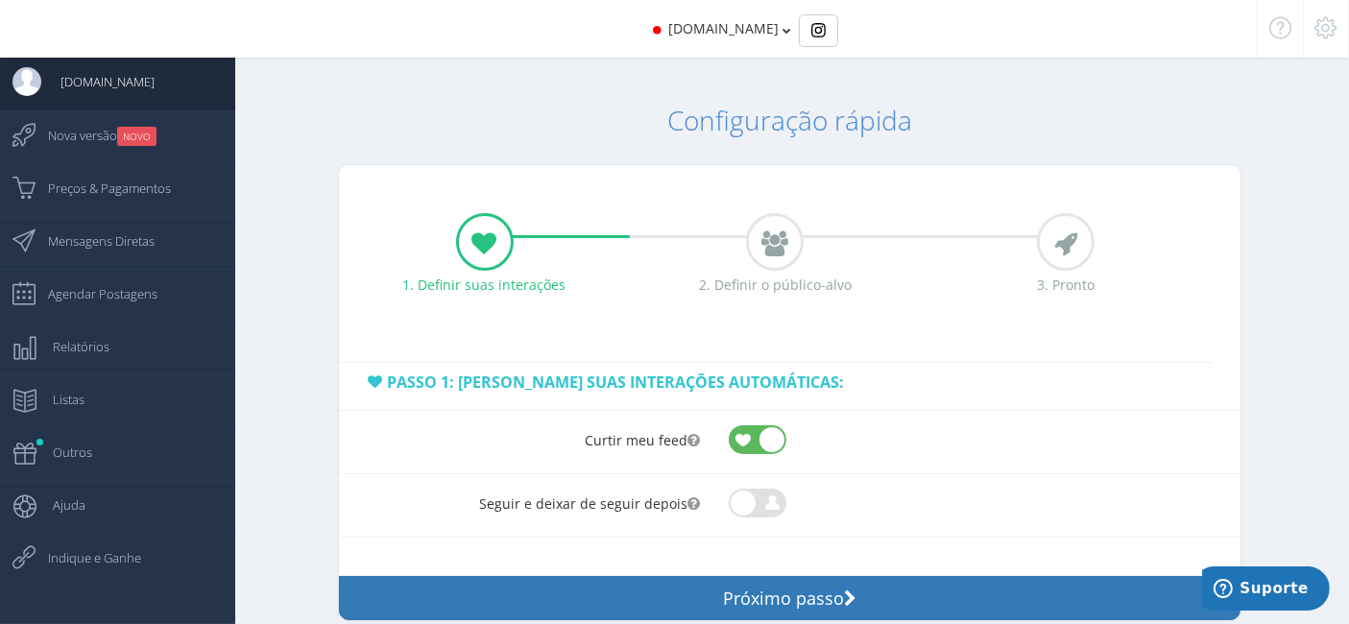
click at [1305, 14] on div at bounding box center [1326, 29] width 46 height 58
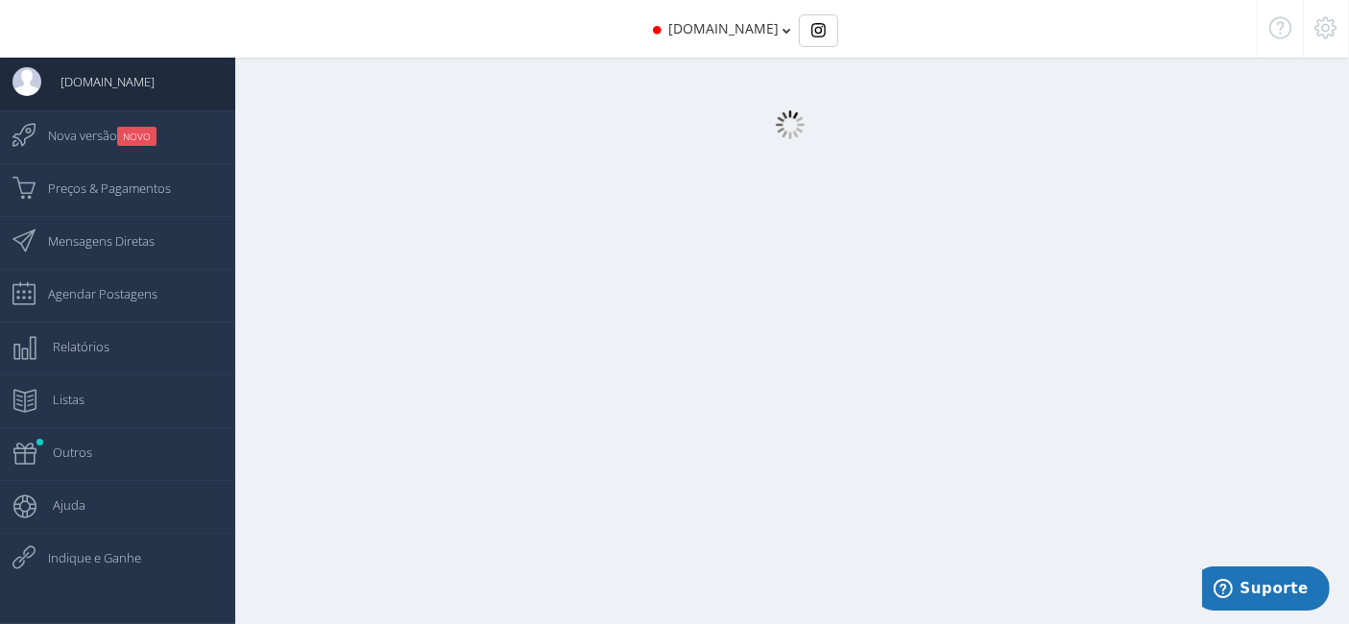
click at [1320, 27] on icon at bounding box center [1326, 27] width 22 height 13
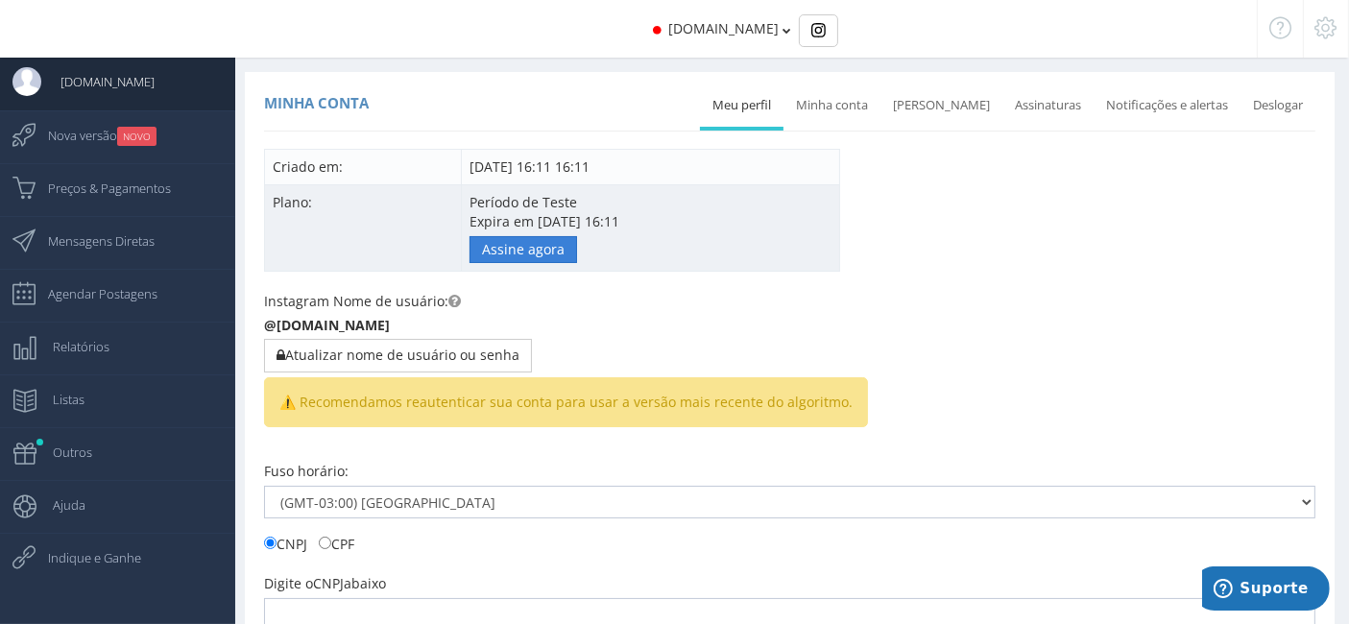
click at [504, 250] on link "Assine agora" at bounding box center [523, 249] width 108 height 27
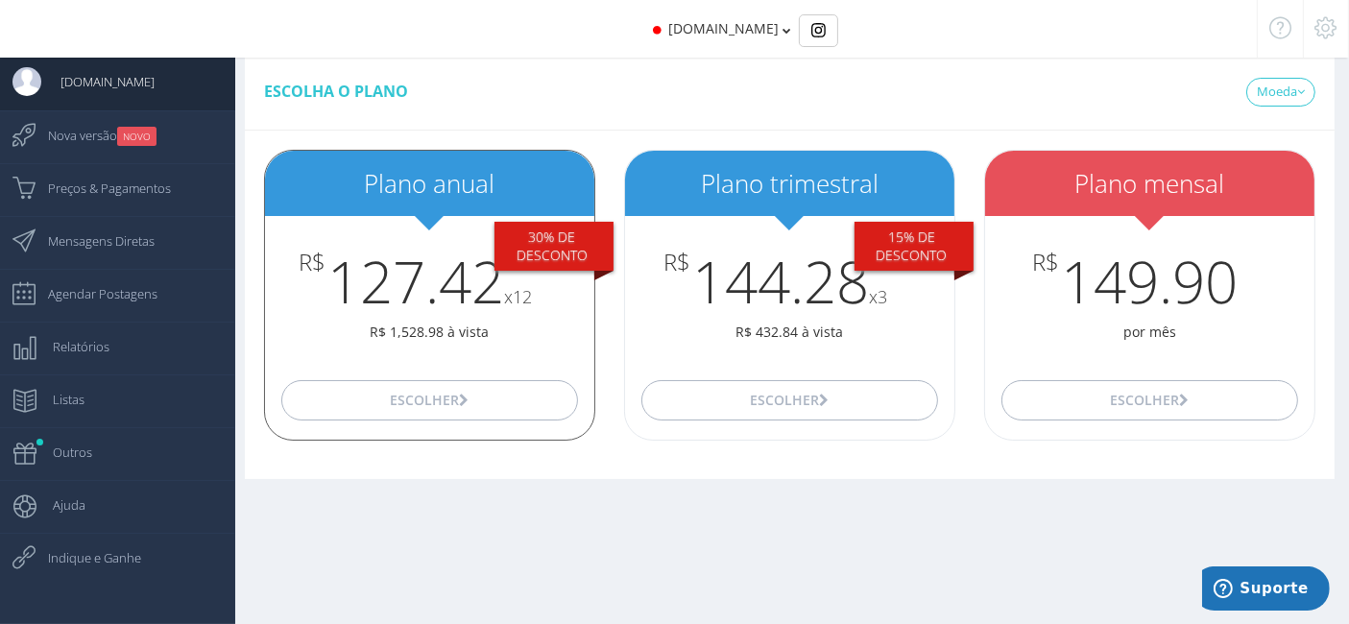
scroll to position [18, 0]
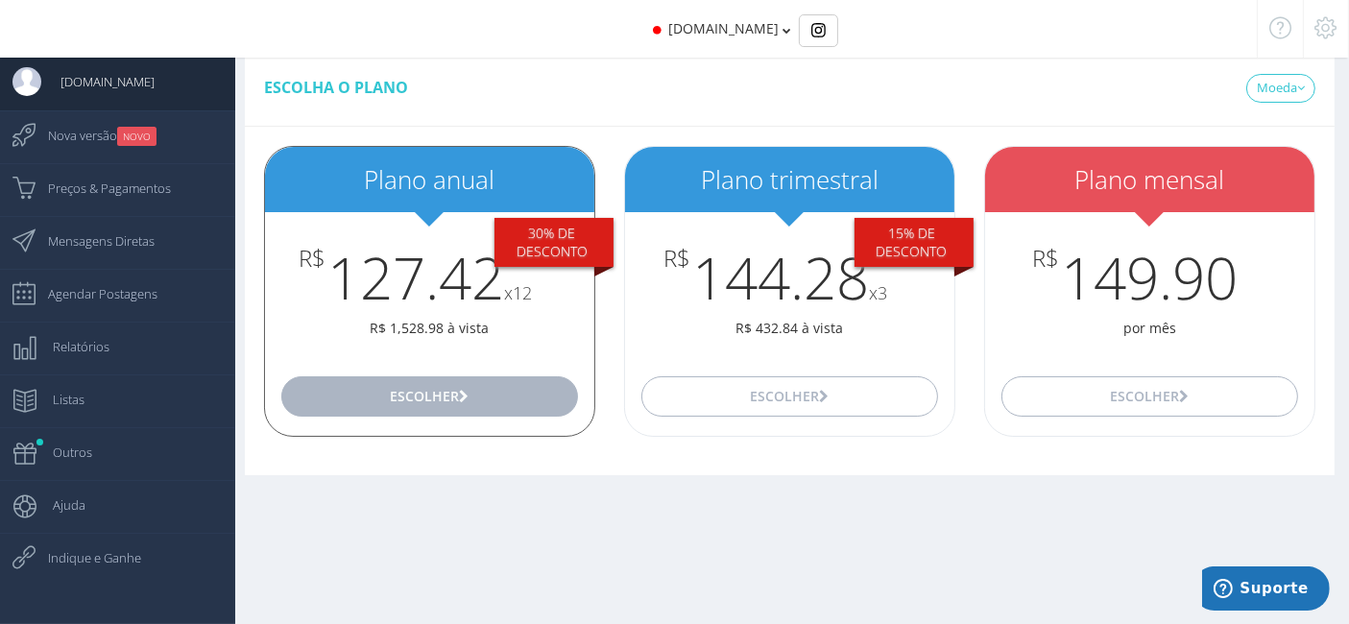
click at [519, 401] on button "Escolher" at bounding box center [429, 396] width 297 height 40
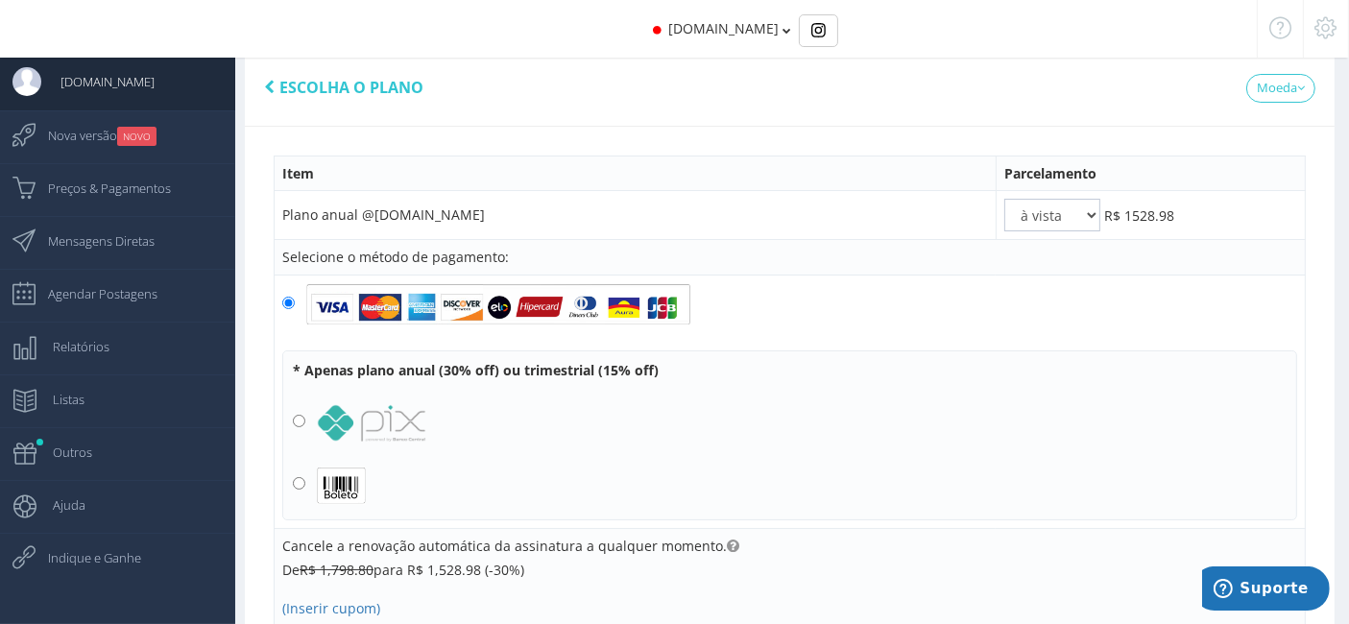
click at [398, 198] on td "Plano anual @mana.fe.es" at bounding box center [636, 215] width 722 height 49
click at [400, 197] on td "Plano anual @mana.fe.es" at bounding box center [636, 215] width 722 height 49
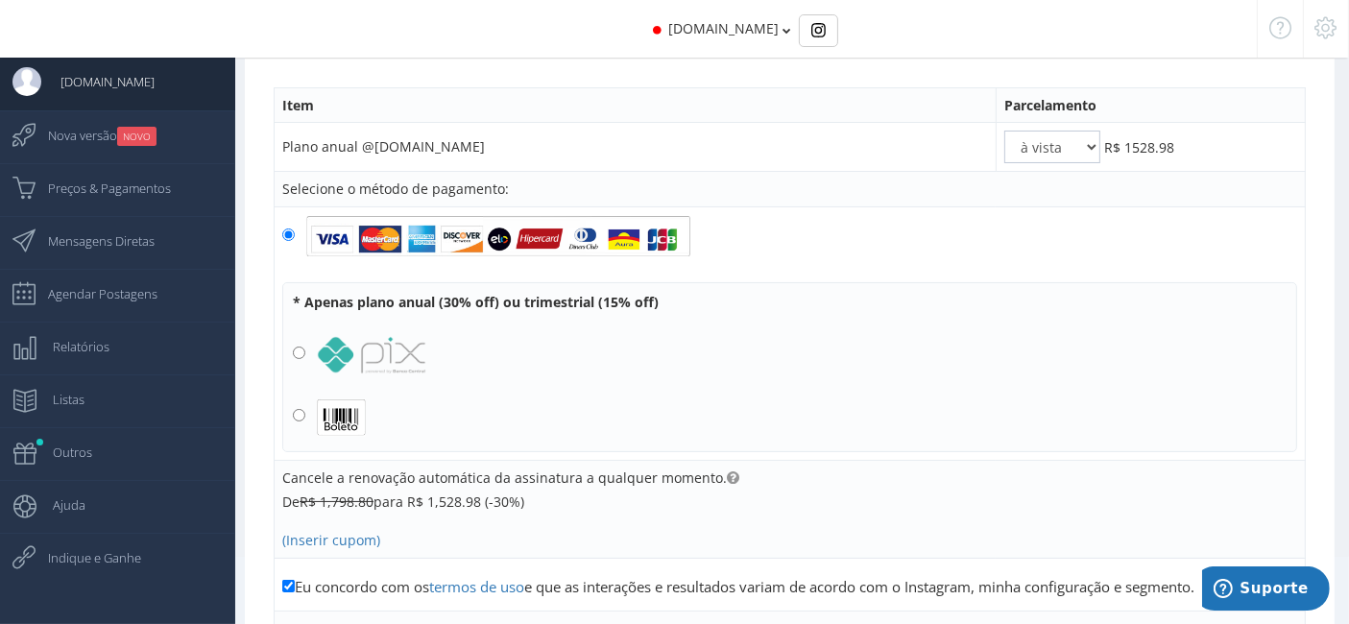
scroll to position [67, 0]
